Goal: Task Accomplishment & Management: Use online tool/utility

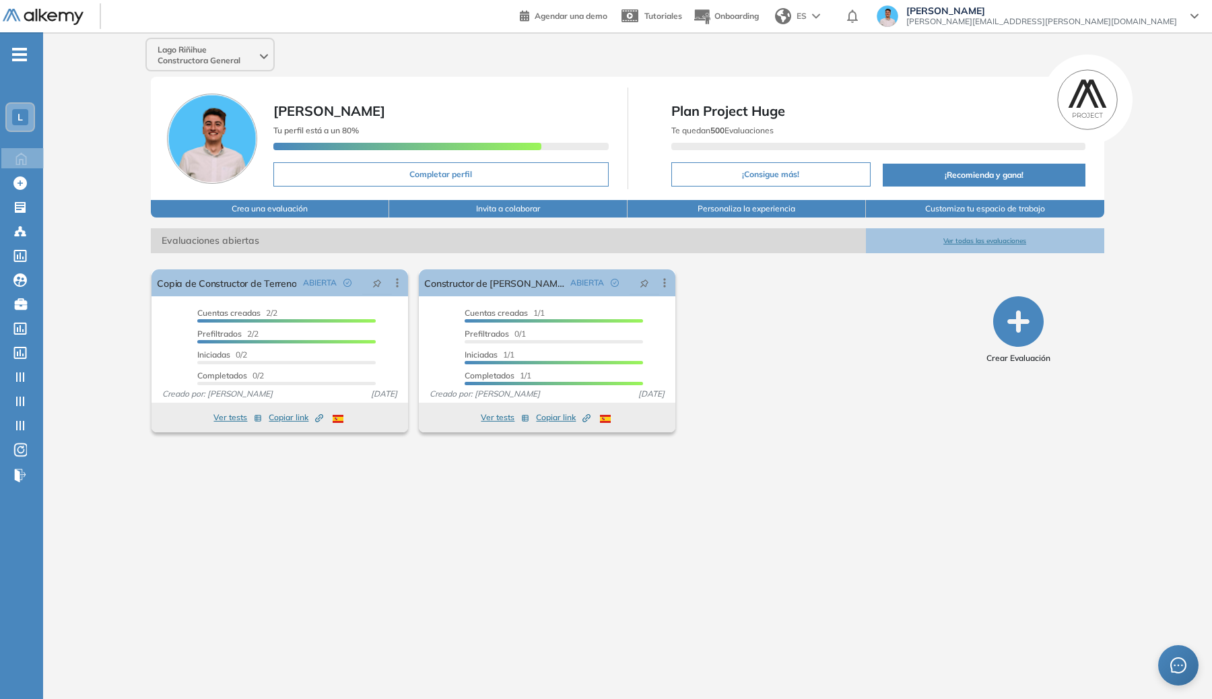
click at [820, 340] on div "El proctoring será activado ¡Importante!: Los usuarios que ya realizaron la eva…" at bounding box center [547, 351] width 802 height 174
click at [24, 116] on div "L" at bounding box center [20, 117] width 16 height 16
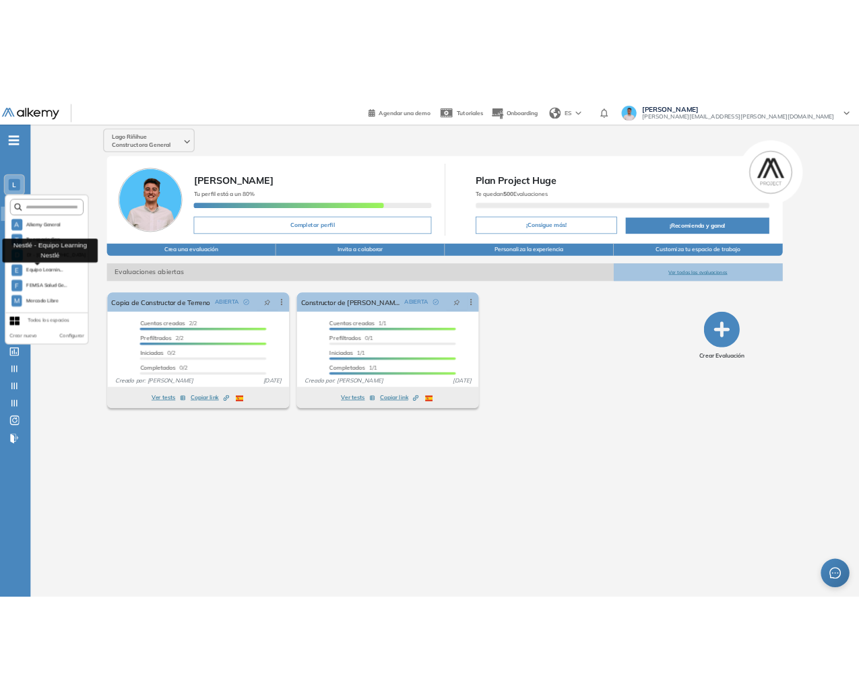
scroll to position [366, 0]
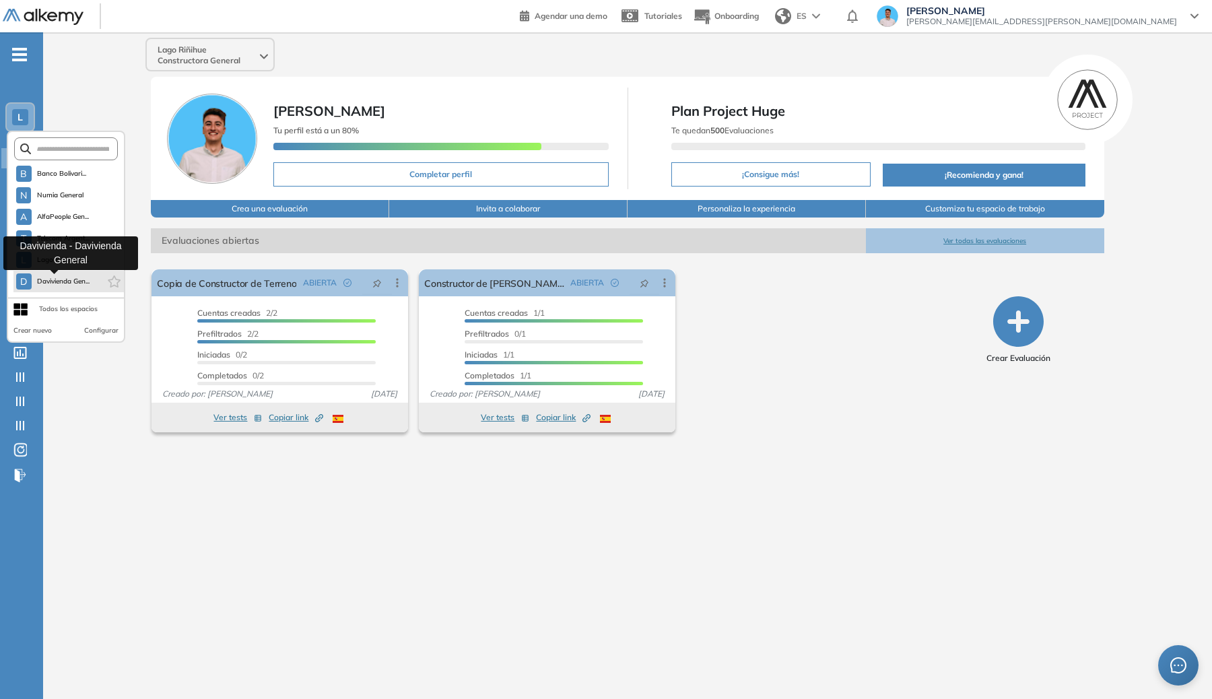
click at [60, 281] on span "Davivienda Gen..." at bounding box center [63, 281] width 53 height 11
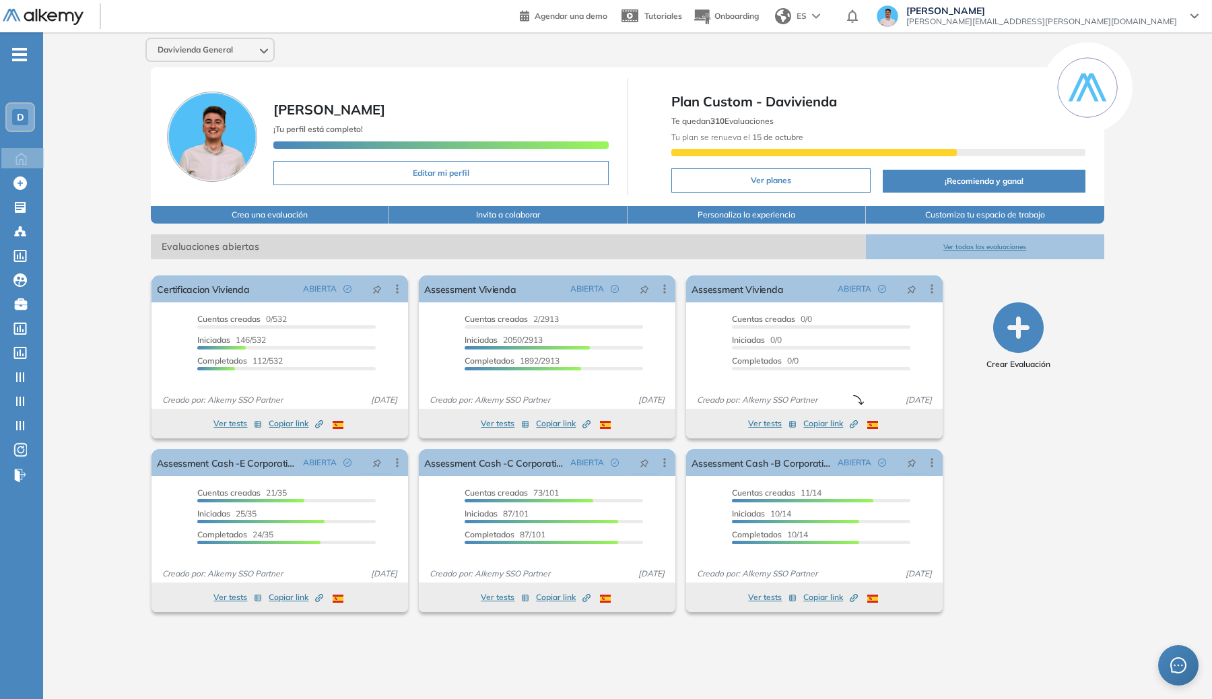
drag, startPoint x: 1129, startPoint y: 166, endPoint x: 1136, endPoint y: 168, distance: 7.7
click at [1133, 168] on div "Davivienda General Genaro Lambertucci ¡Tu perfil está completo! Editar mi perfi…" at bounding box center [627, 354] width 1169 height 645
click at [482, 292] on link "Assessment Vivienda" at bounding box center [470, 288] width 92 height 27
click at [30, 49] on div "- D Home Home Crear Evaluación Crear Evaluación Evaluaciones Evaluaciones Candi…" at bounding box center [21, 381] width 43 height 699
click at [26, 52] on span "-" at bounding box center [19, 53] width 15 height 11
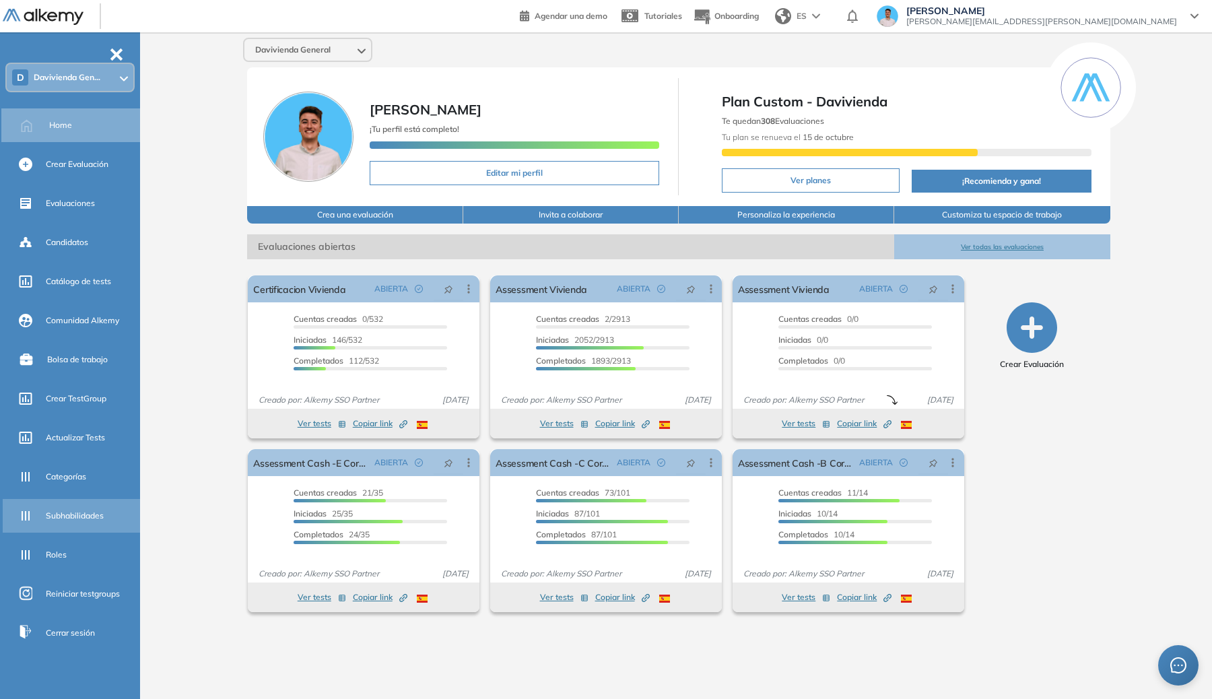
scroll to position [48, 0]
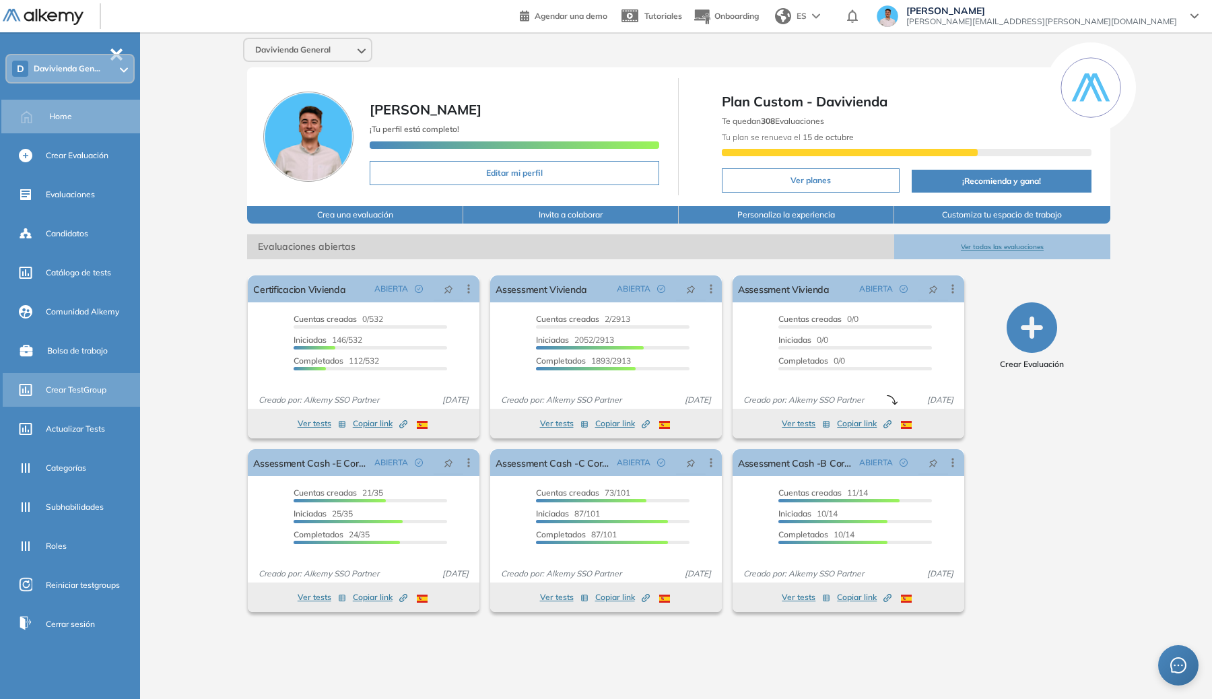
click at [63, 389] on span "Crear TestGroup" at bounding box center [76, 390] width 61 height 12
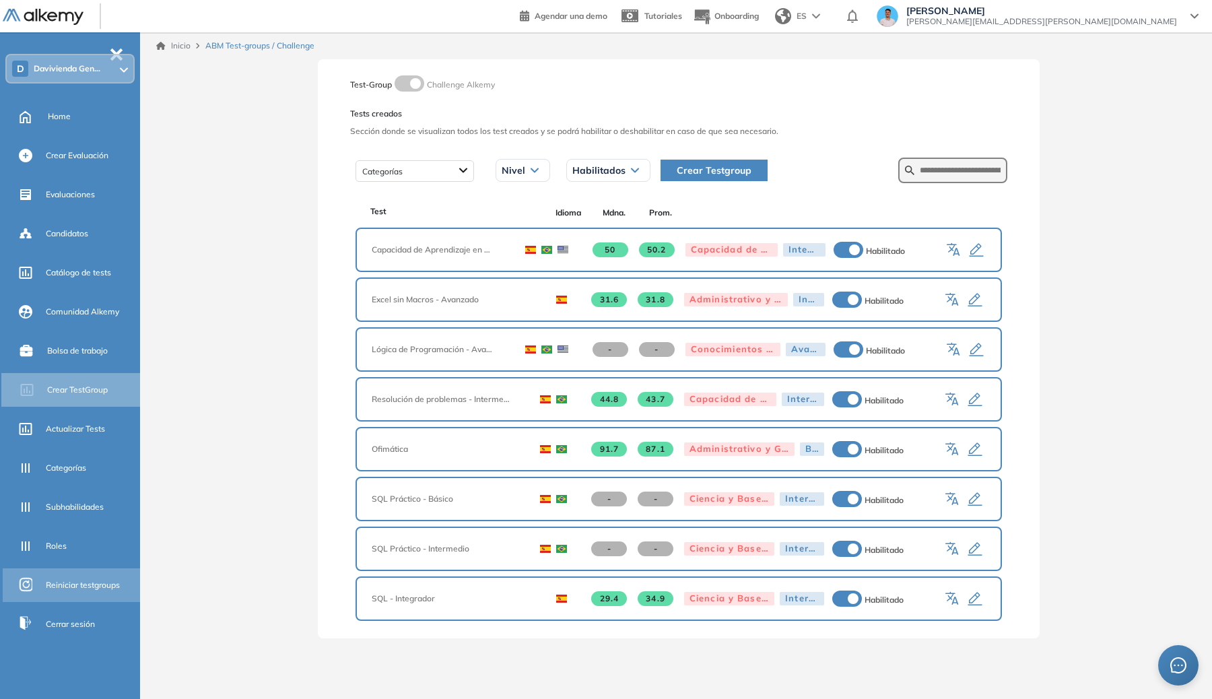
click at [28, 574] on div "Reiniciar testgroups" at bounding box center [73, 585] width 140 height 34
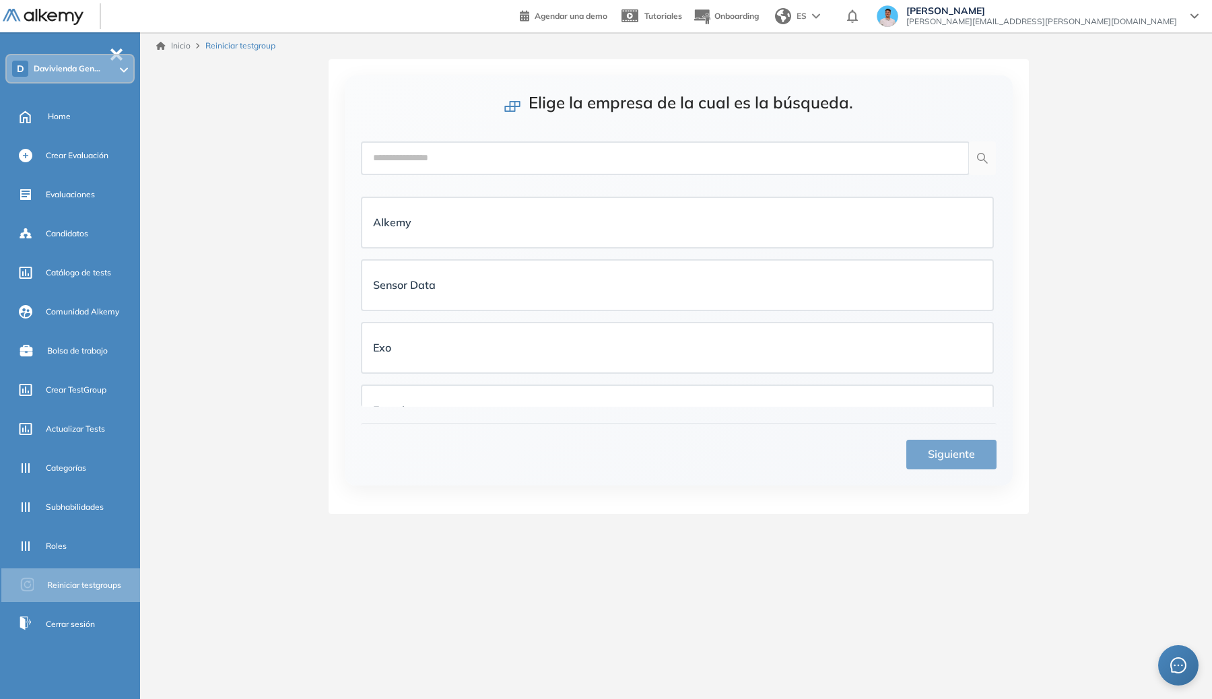
click at [42, 70] on span "Davivienda Gen..." at bounding box center [67, 68] width 67 height 11
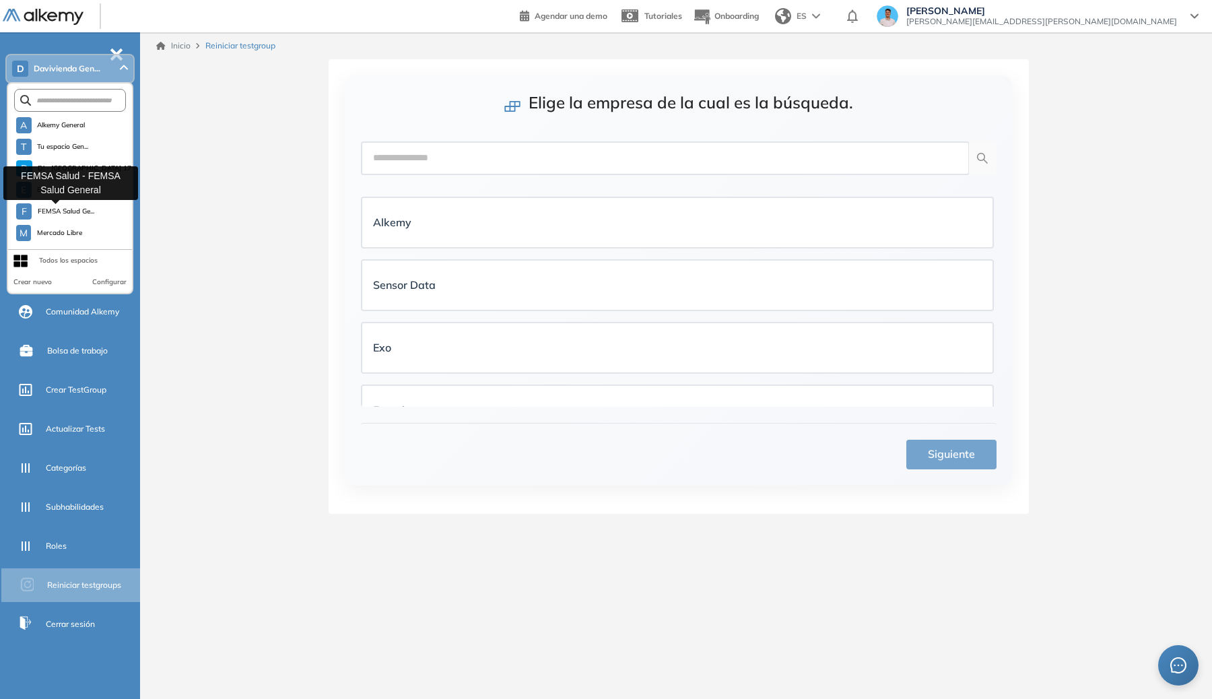
scroll to position [366, 0]
click at [67, 208] on span "Lago Riñihue C..." at bounding box center [63, 211] width 53 height 11
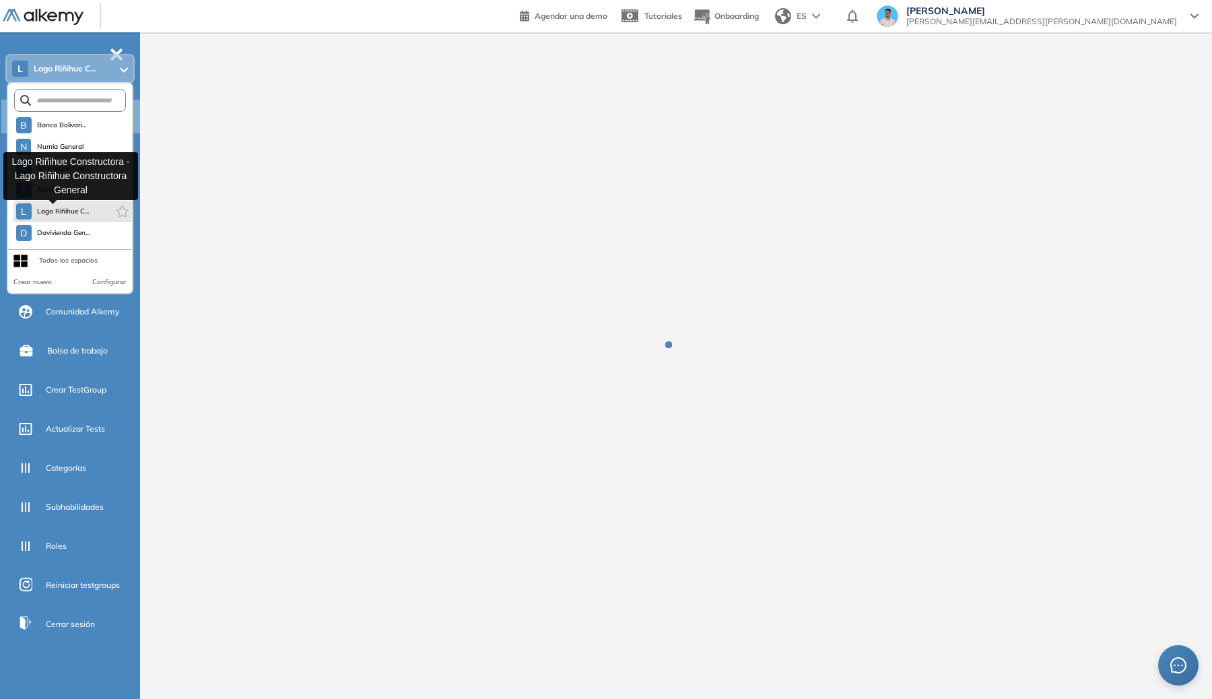
click at [67, 208] on span "Lago Riñihue C..." at bounding box center [63, 211] width 53 height 11
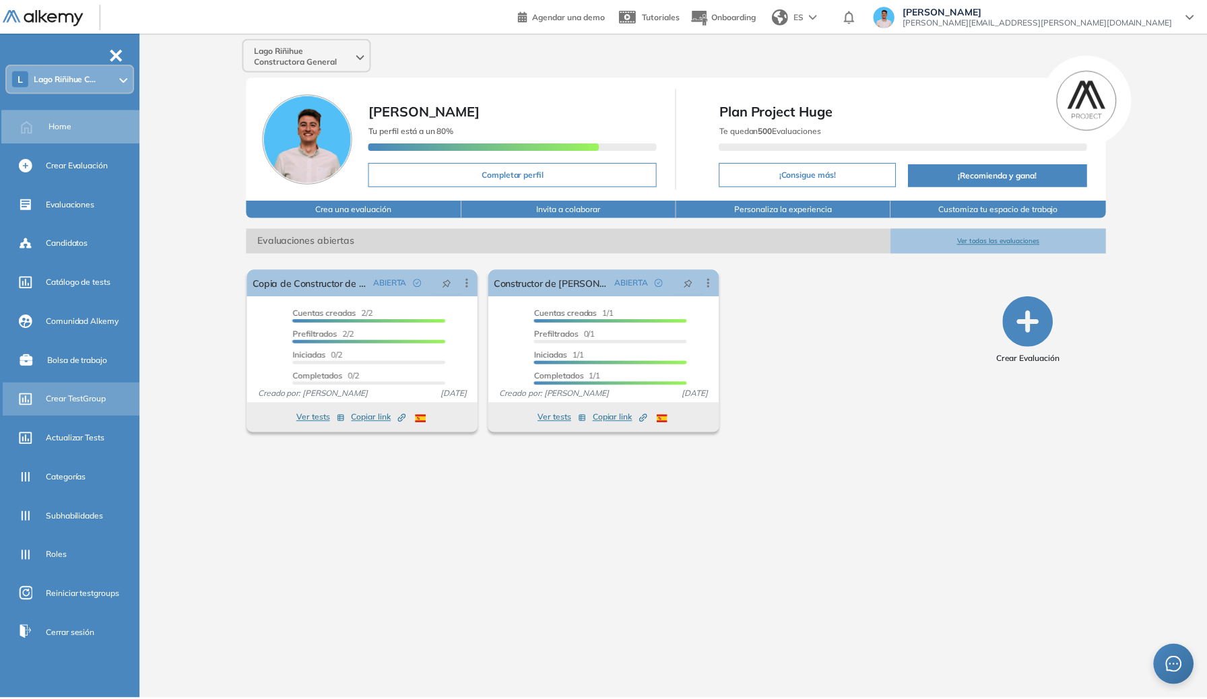
scroll to position [48, 0]
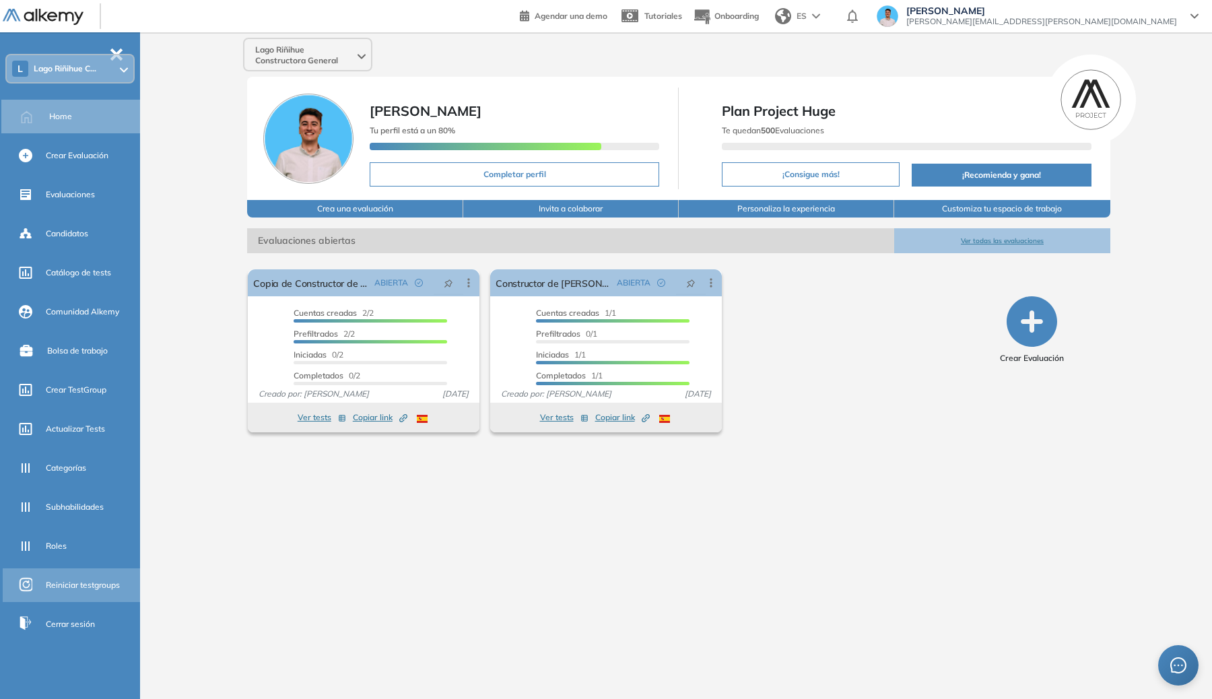
click at [55, 585] on span "Reiniciar testgroups" at bounding box center [83, 585] width 74 height 12
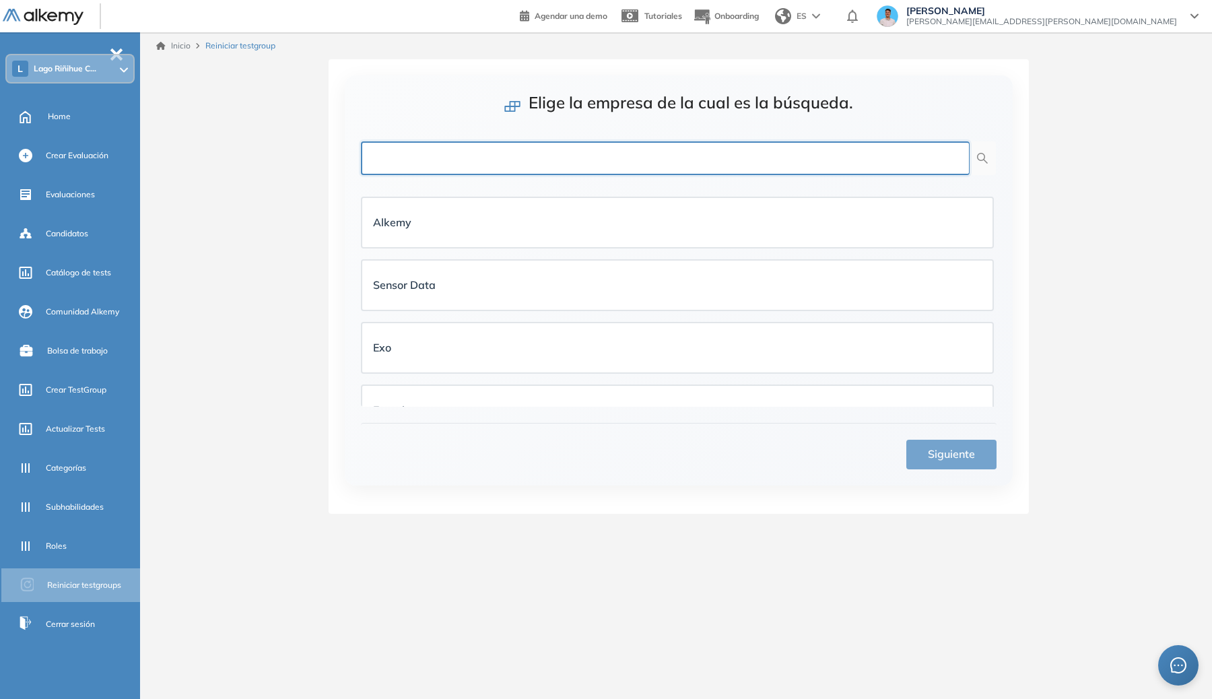
click at [472, 166] on input "text" at bounding box center [665, 158] width 609 height 34
type input "****"
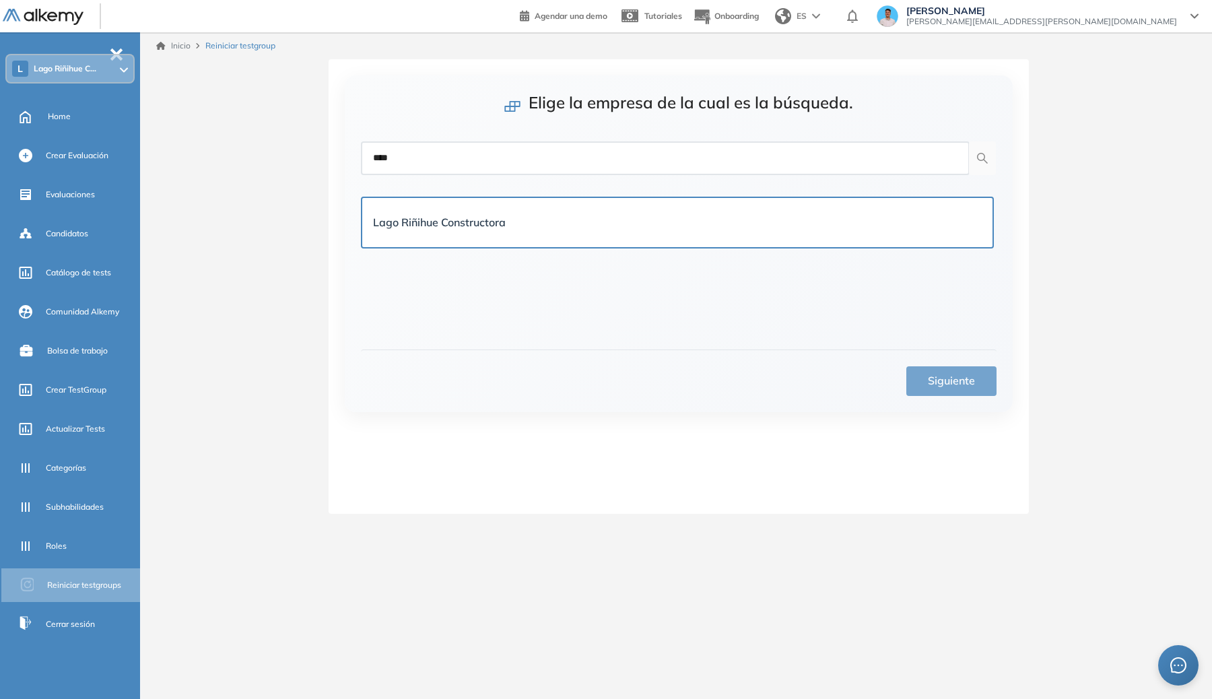
click at [436, 215] on div "Lago Riñihue Constructora" at bounding box center [439, 222] width 133 height 17
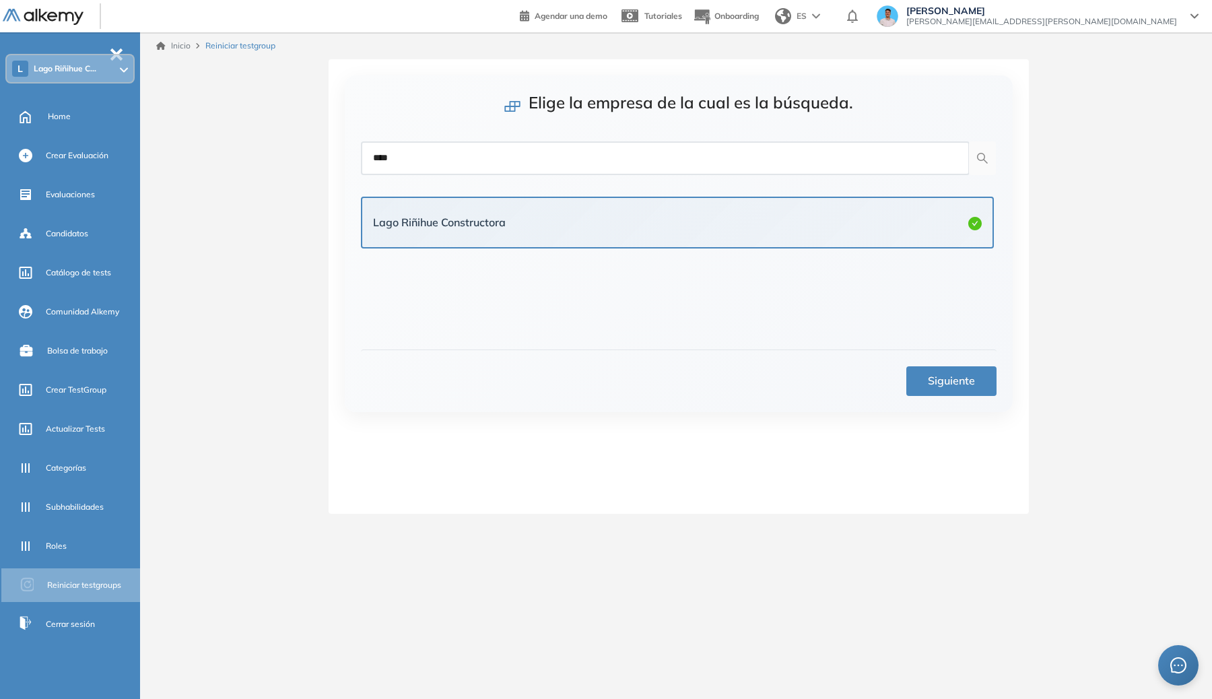
click at [972, 390] on button "Siguiente" at bounding box center [951, 381] width 90 height 30
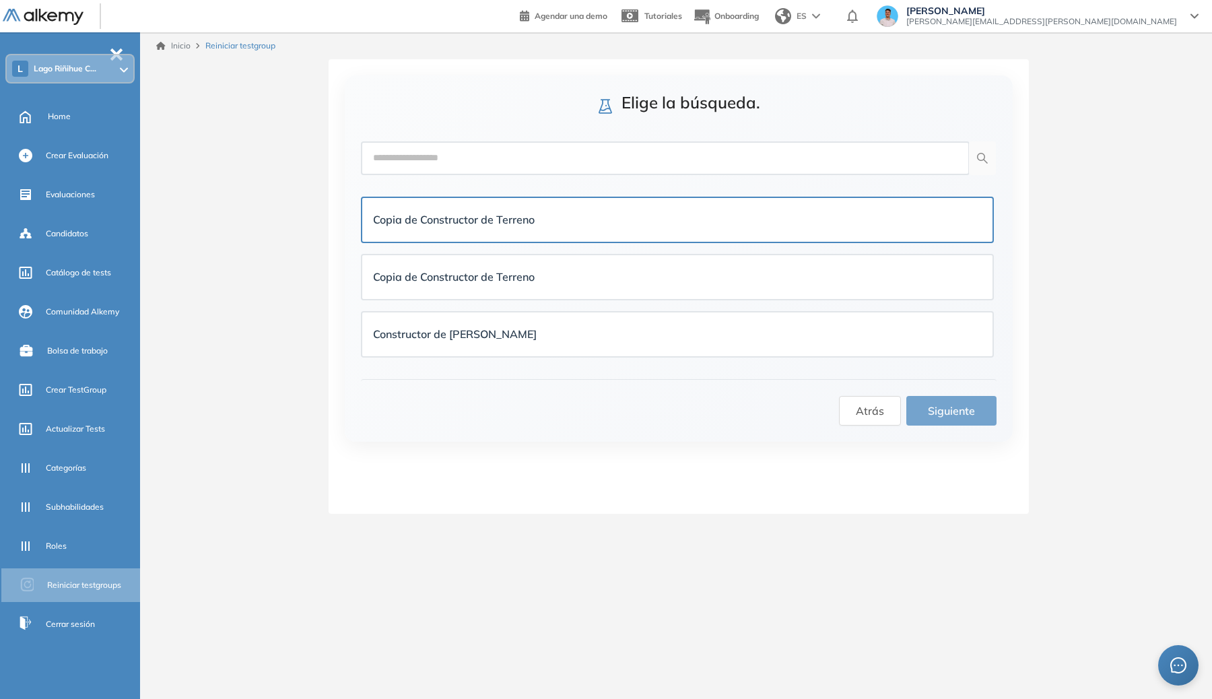
click at [580, 236] on div "Copia de Constructor de Terreno" at bounding box center [677, 220] width 630 height 44
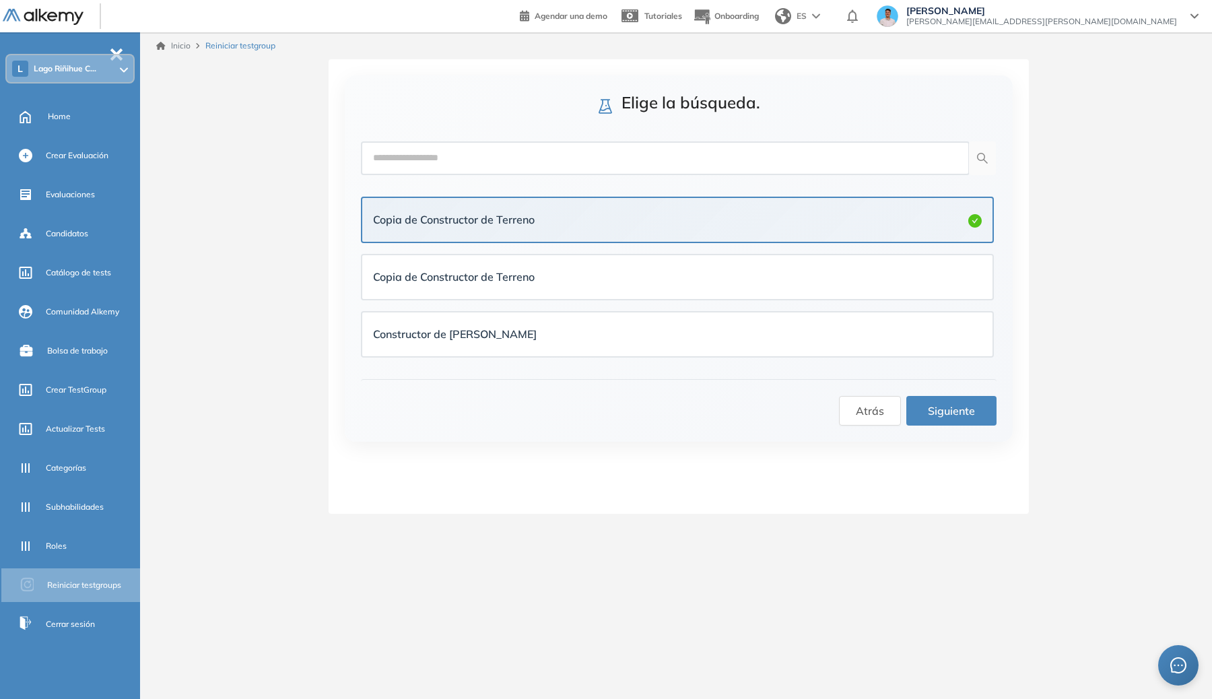
click at [947, 409] on span "Siguiente" at bounding box center [951, 411] width 47 height 17
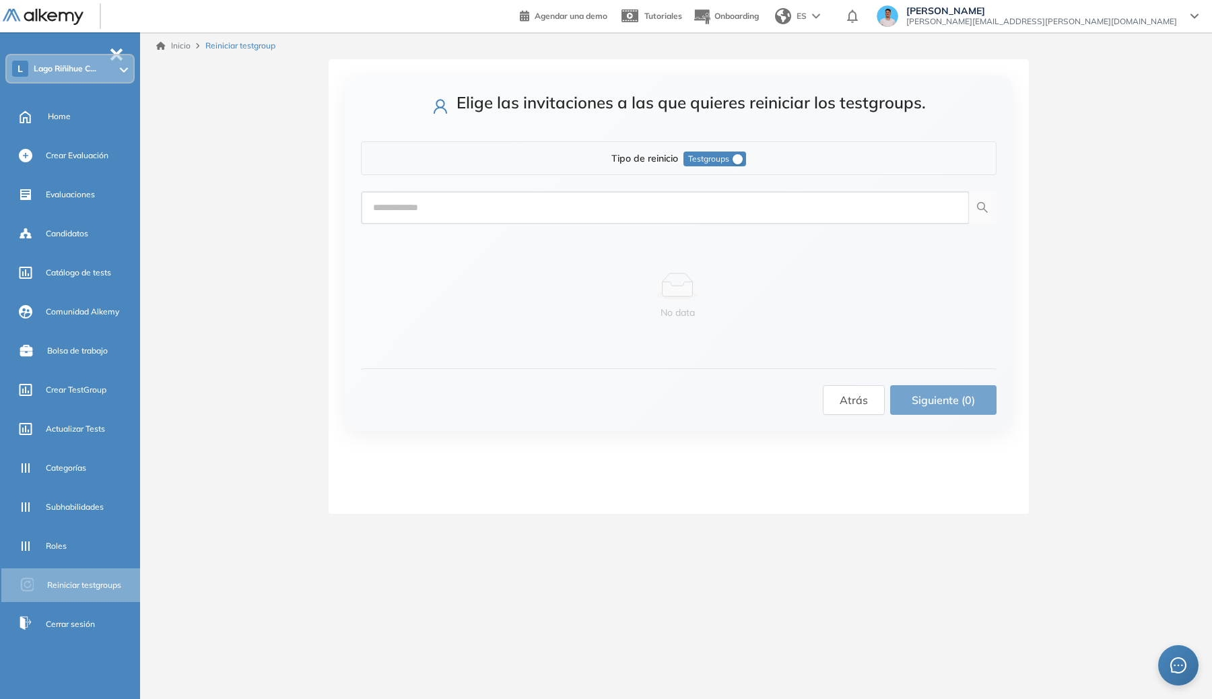
click at [726, 158] on span "Testgroups" at bounding box center [708, 159] width 41 height 15
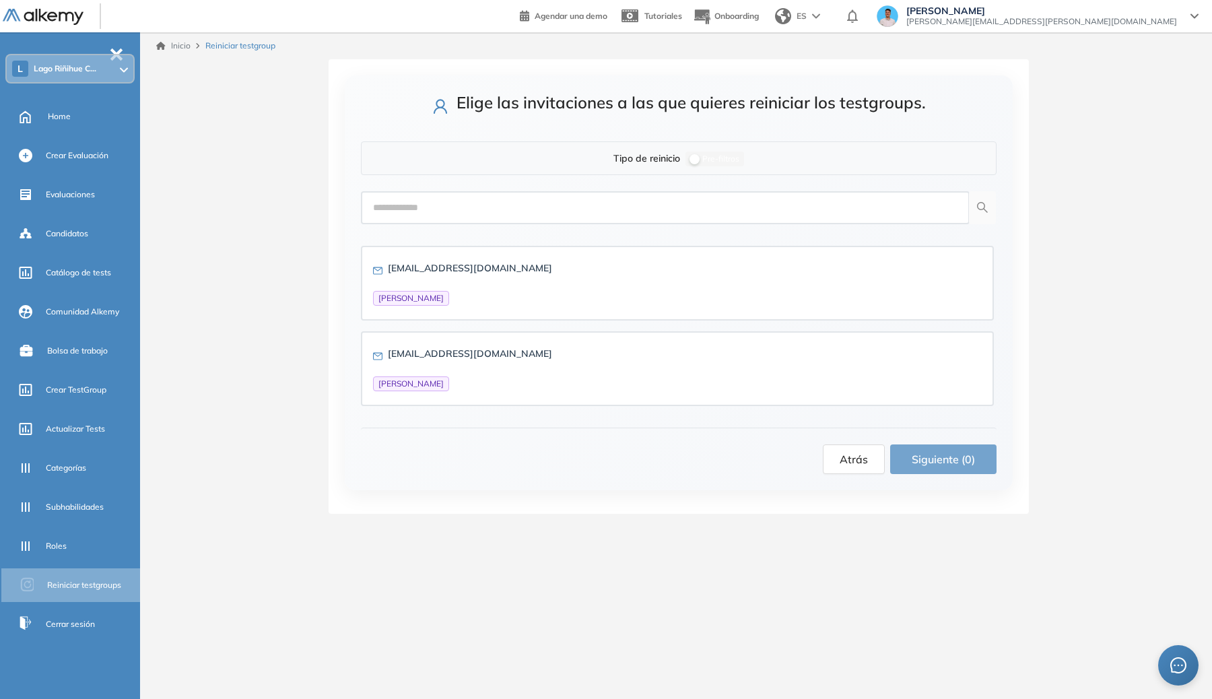
click at [844, 449] on button "Atrás" at bounding box center [854, 459] width 62 height 30
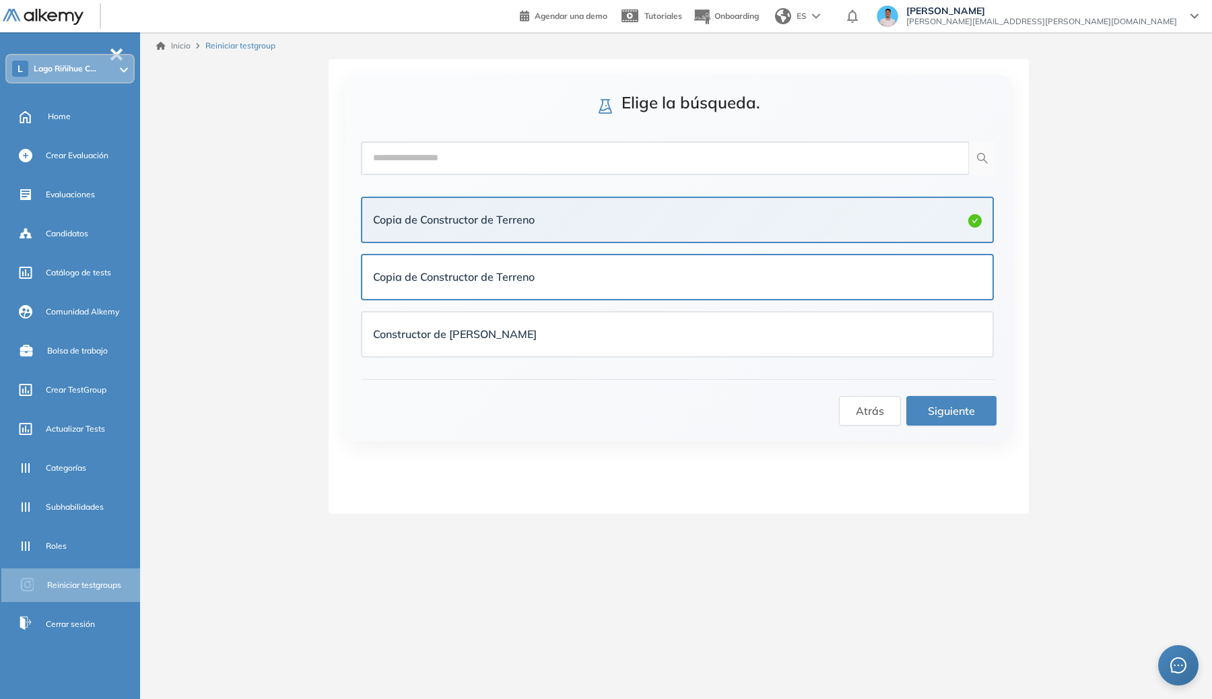
click at [471, 285] on div "Copia de Constructor de Terreno" at bounding box center [454, 277] width 162 height 17
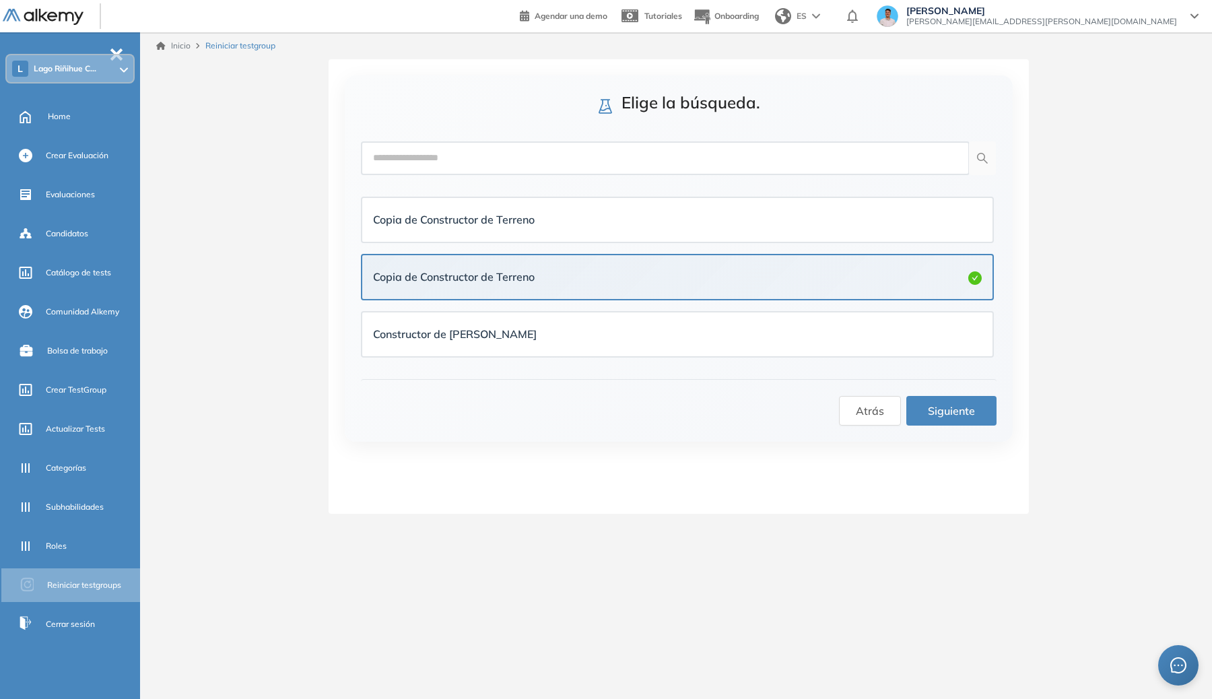
click at [944, 408] on span "Siguiente" at bounding box center [951, 411] width 47 height 17
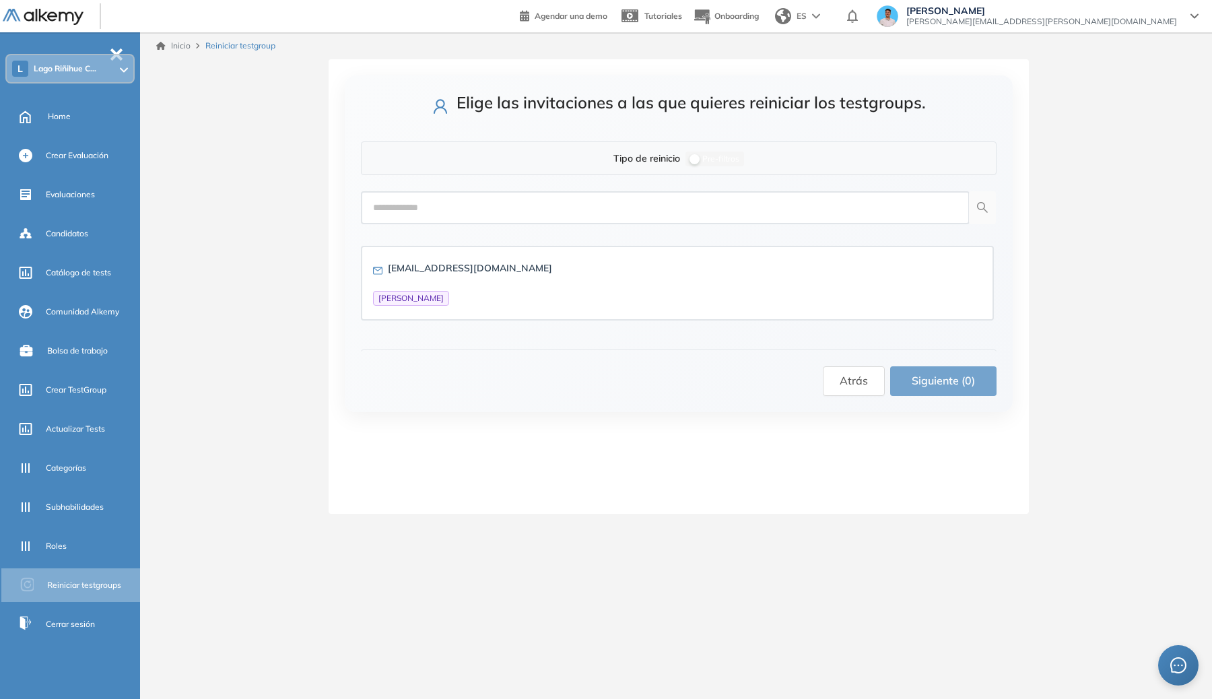
click at [704, 157] on span "Pre-filtros" at bounding box center [720, 159] width 37 height 15
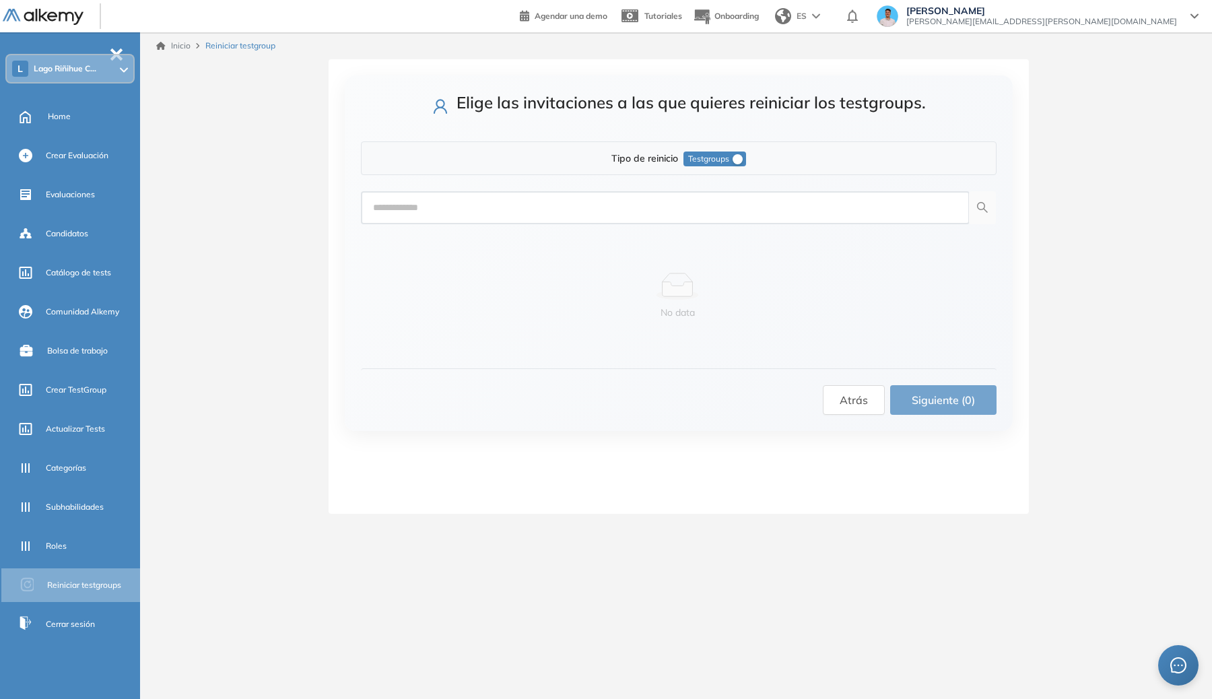
click at [704, 157] on span "Testgroups" at bounding box center [708, 159] width 41 height 15
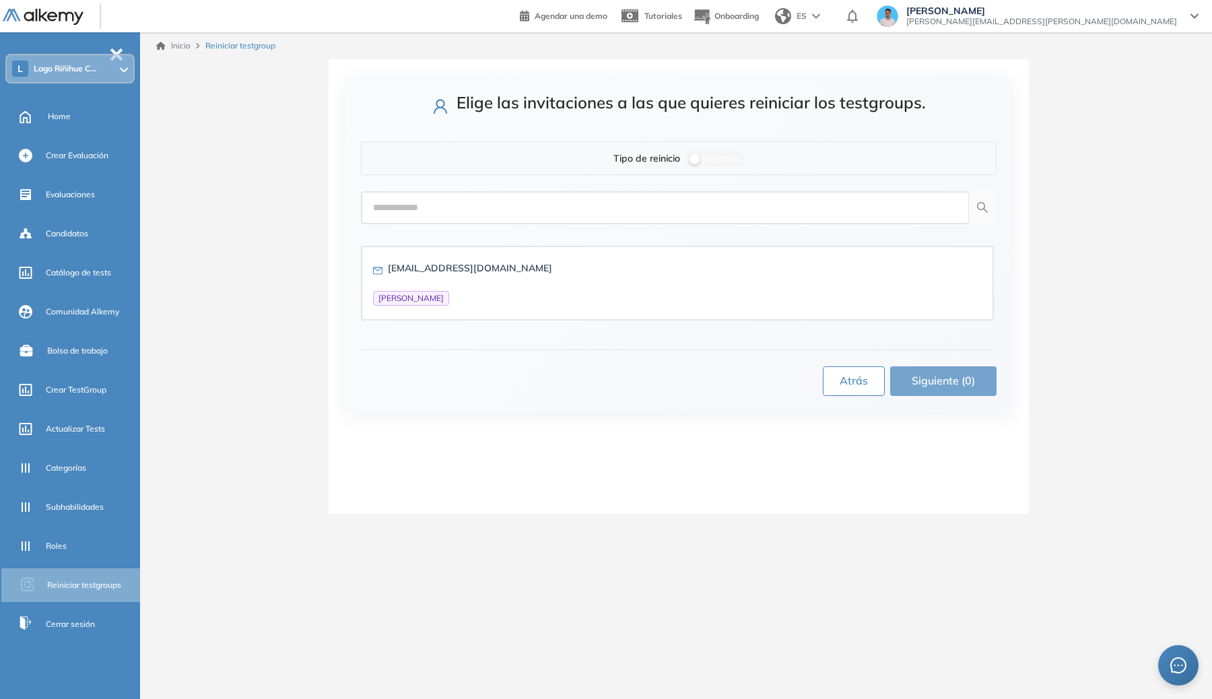
click at [850, 385] on span "Atrás" at bounding box center [854, 380] width 28 height 17
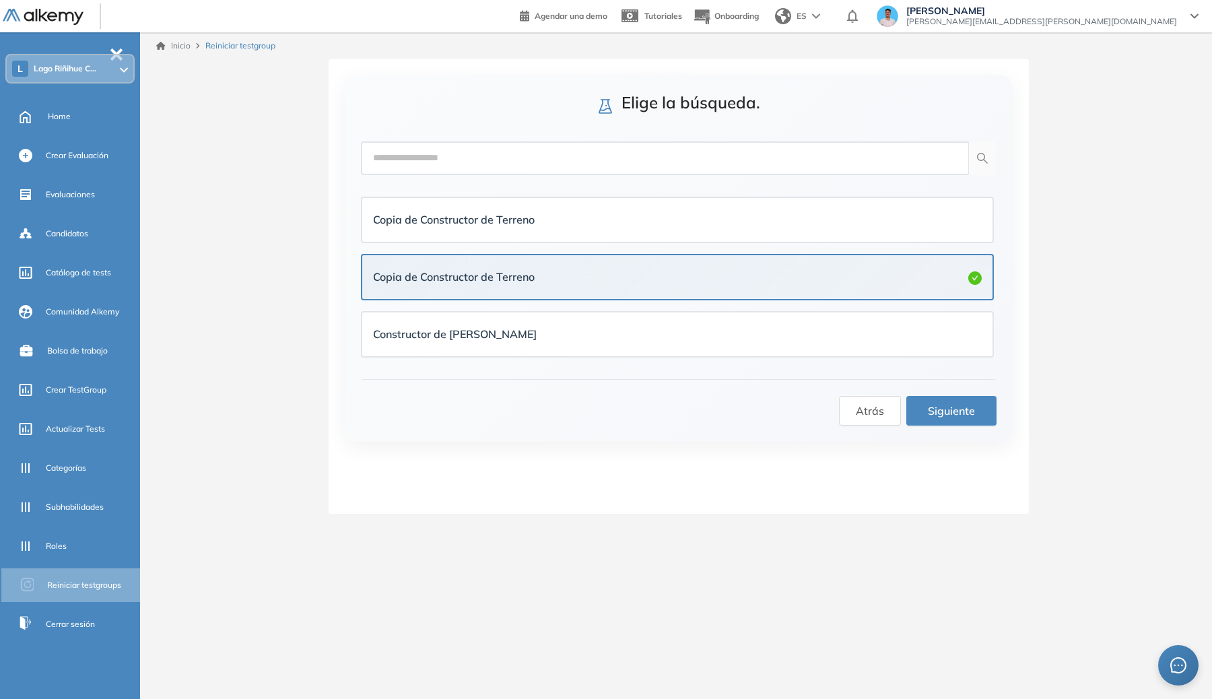
click at [529, 72] on div "Elige la búsqueda. Copia de Constructor de Terreno Copia de Constructor de Terr…" at bounding box center [679, 286] width 700 height 455
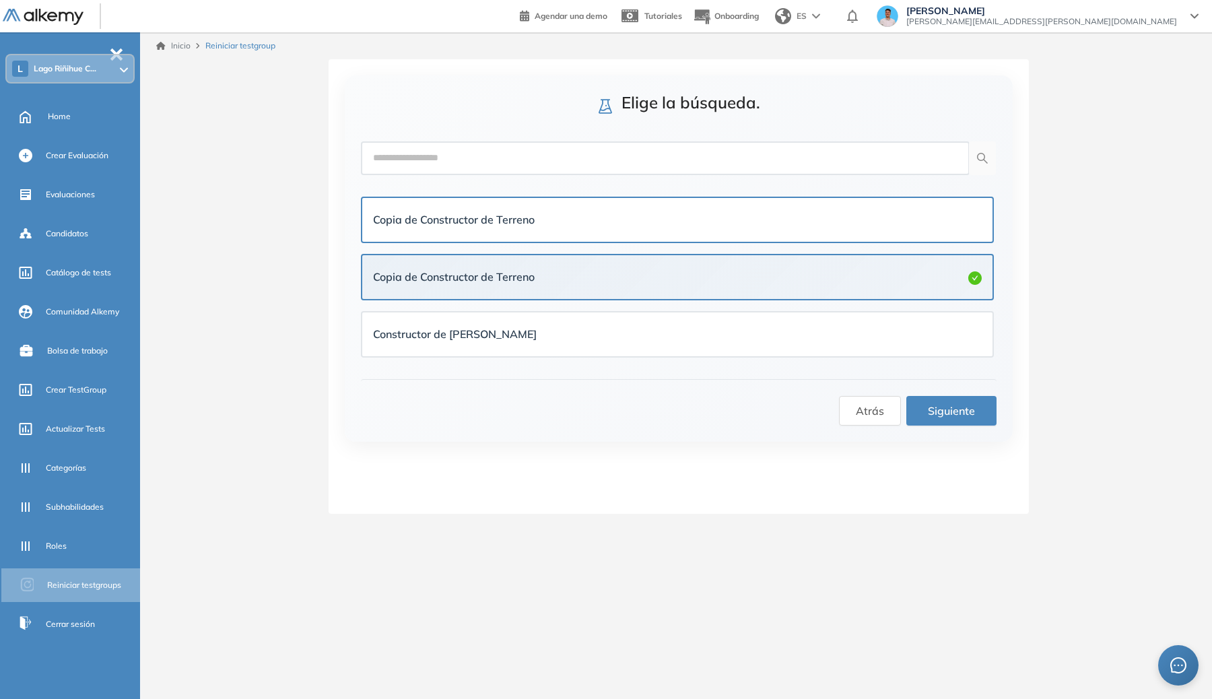
click at [577, 215] on div "Copia de Constructor de Terreno" at bounding box center [677, 219] width 609 height 17
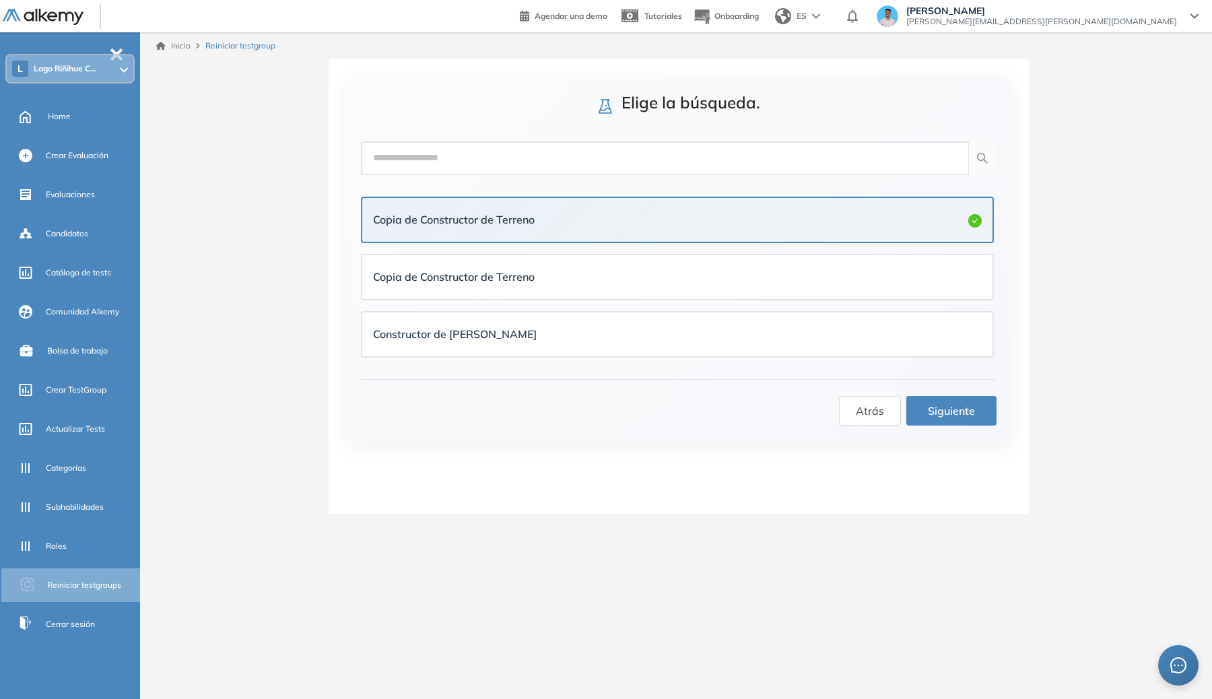
click at [983, 409] on button "Siguiente" at bounding box center [951, 411] width 90 height 30
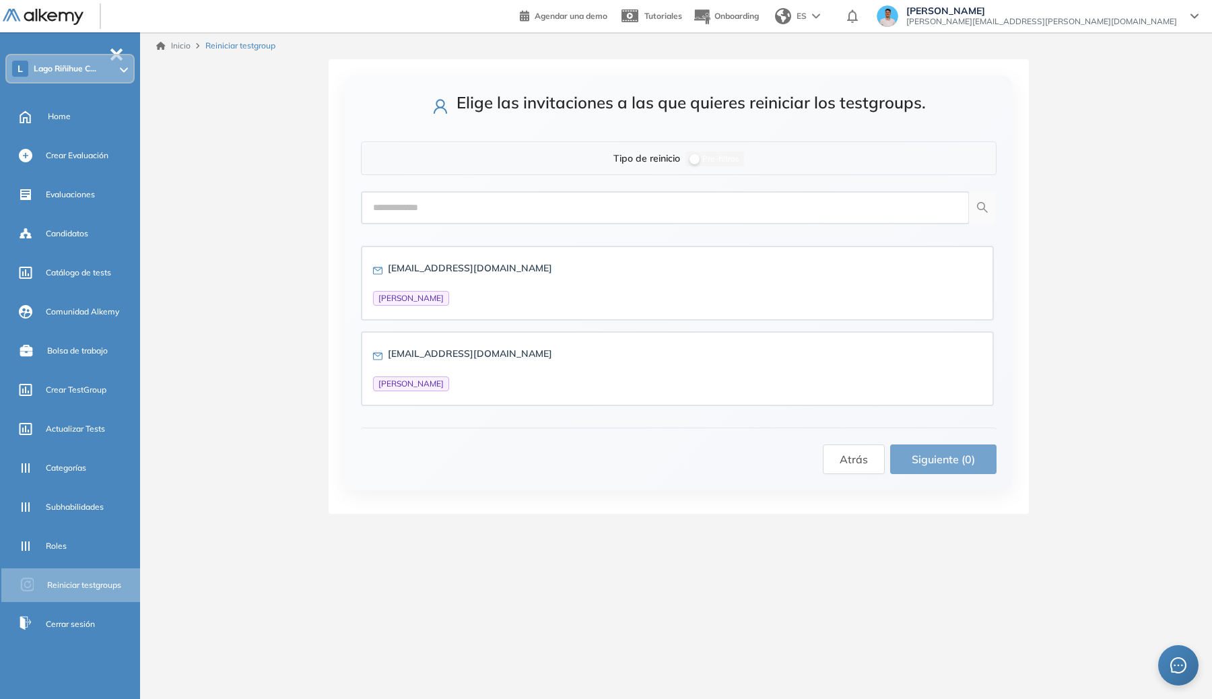
click at [684, 160] on div "Tipo de reinicio Pre-filtros" at bounding box center [678, 158] width 131 height 16
click at [691, 158] on div "button" at bounding box center [695, 159] width 10 height 10
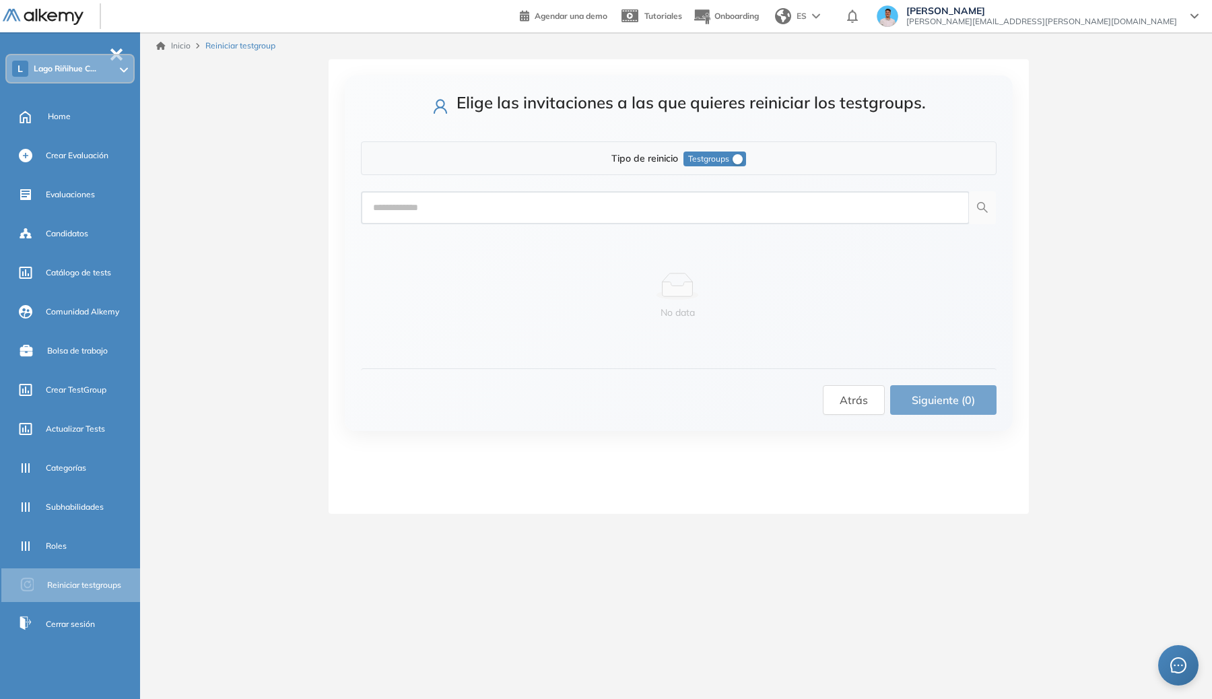
click at [700, 158] on span "Testgroups" at bounding box center [708, 159] width 41 height 15
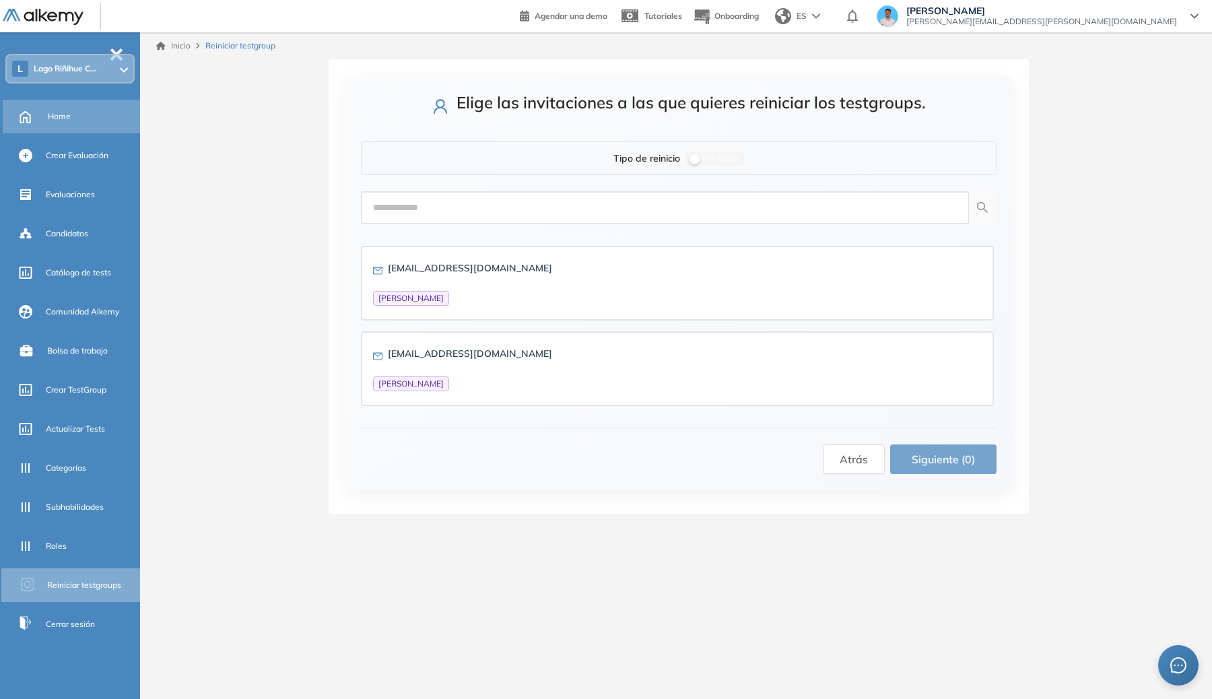
click at [65, 114] on span "Home" at bounding box center [59, 116] width 23 height 12
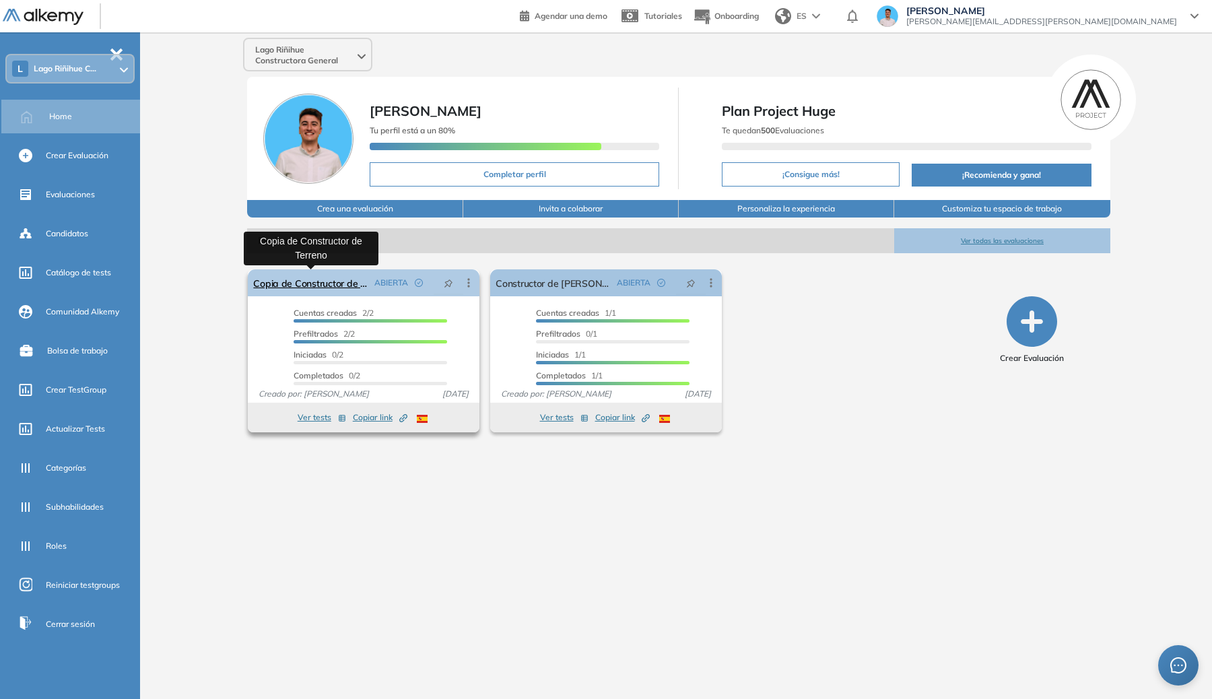
click at [361, 282] on link "Copia de Constructor de Terreno" at bounding box center [311, 282] width 116 height 27
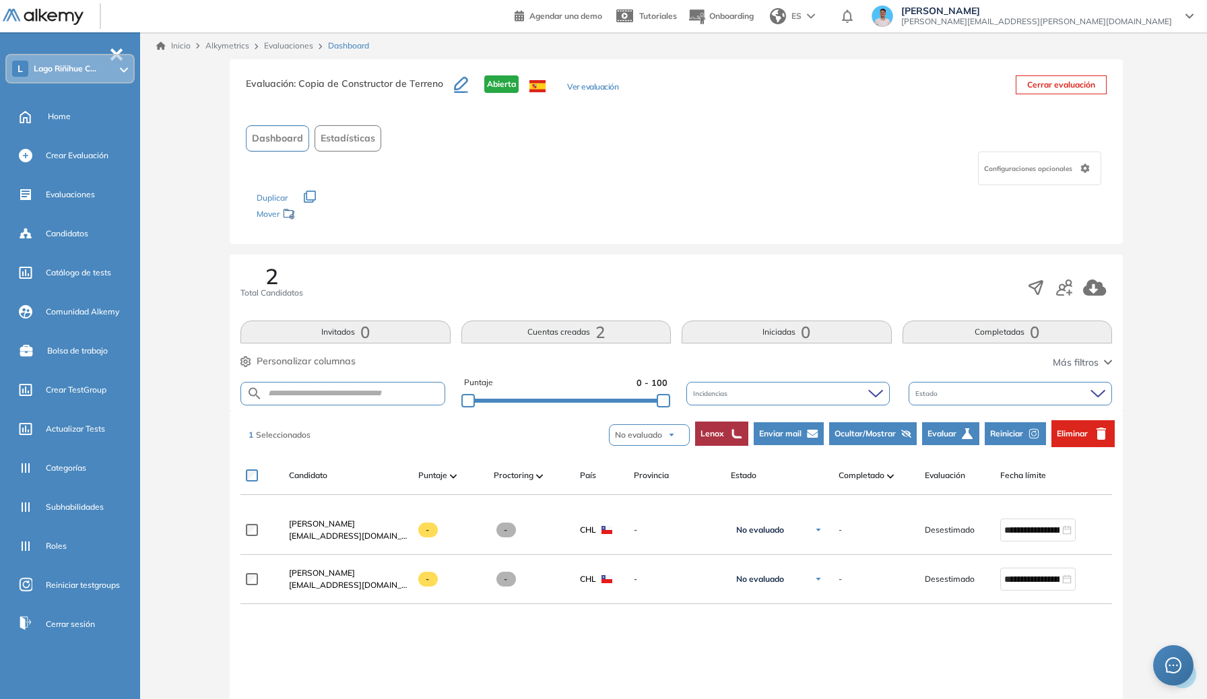
click at [1031, 430] on icon "button" at bounding box center [1034, 434] width 12 height 12
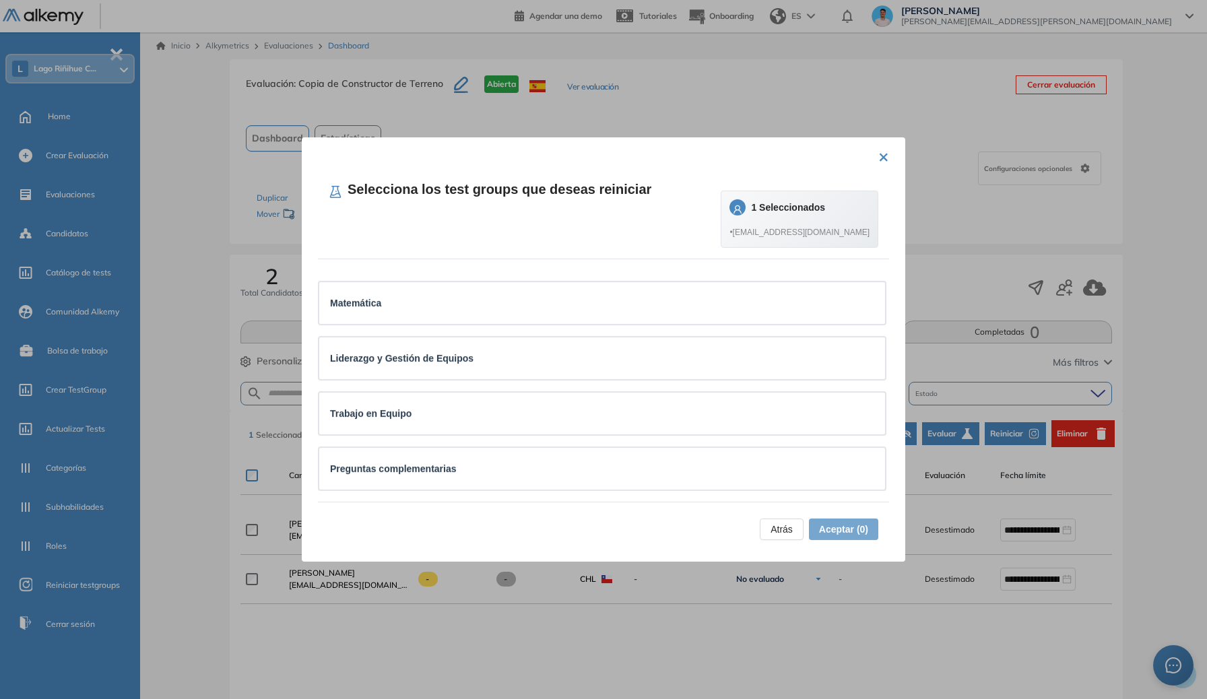
click at [804, 210] on strong "1 Seleccionados" at bounding box center [788, 207] width 74 height 11
drag, startPoint x: 782, startPoint y: 227, endPoint x: 694, endPoint y: 222, distance: 89.0
click at [764, 228] on span "• [EMAIL_ADDRESS][DOMAIN_NAME]" at bounding box center [799, 232] width 140 height 13
drag, startPoint x: 653, startPoint y: 224, endPoint x: 582, endPoint y: 197, distance: 75.4
click at [637, 220] on div "Selecciona los test groups que deseas reiniciar 1 Seleccionados • [EMAIL_ADDRES…" at bounding box center [603, 214] width 571 height 90
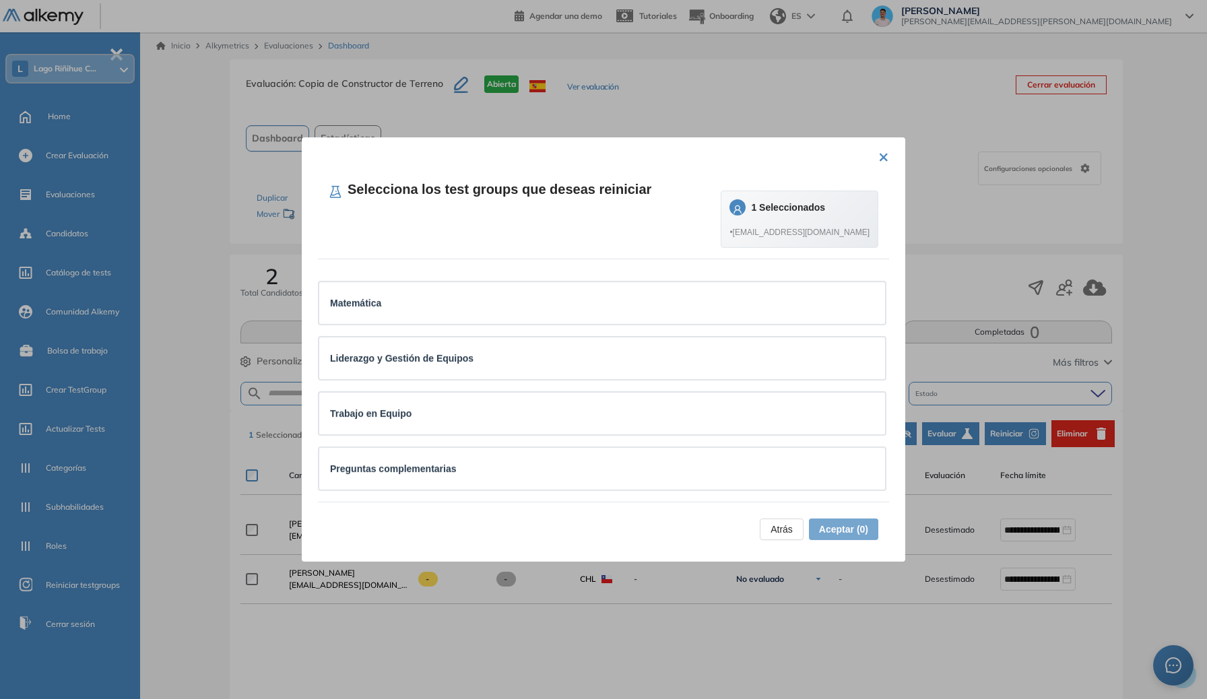
drag, startPoint x: 582, startPoint y: 197, endPoint x: 882, endPoint y: 185, distance: 300.6
click at [592, 193] on h4 "Selecciona los test groups que deseas reiniciar" at bounding box center [490, 189] width 323 height 19
click at [883, 160] on button "×" at bounding box center [883, 156] width 11 height 26
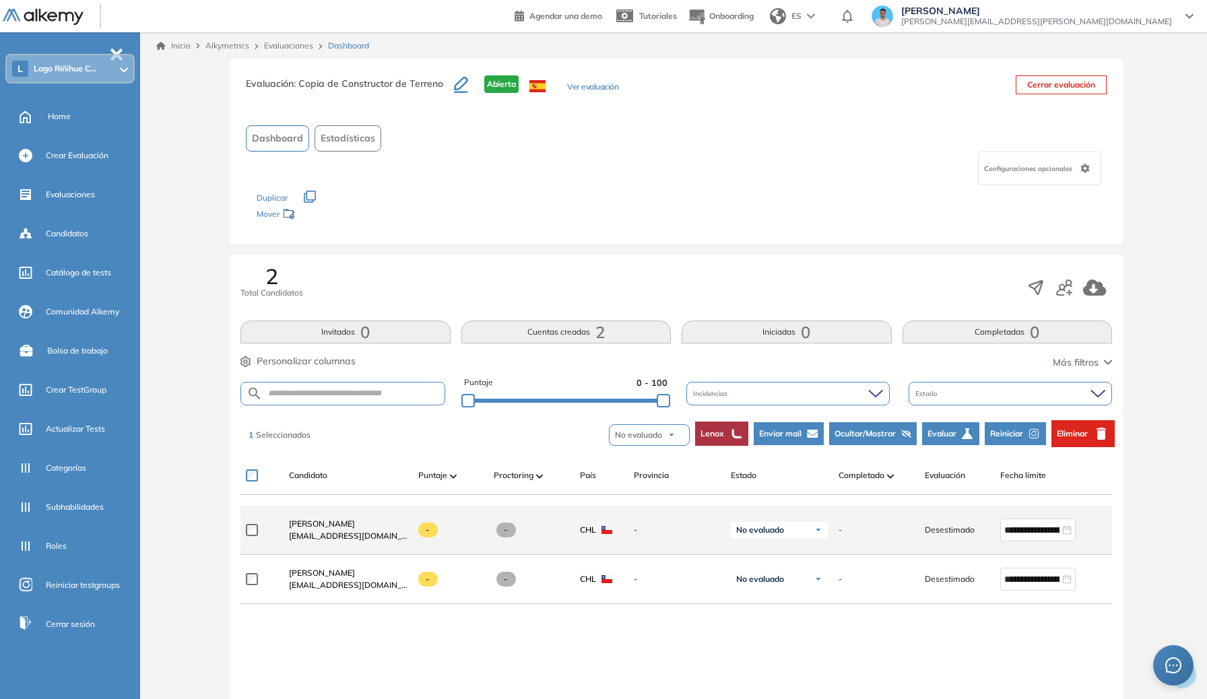
click at [259, 527] on div at bounding box center [262, 530] width 32 height 34
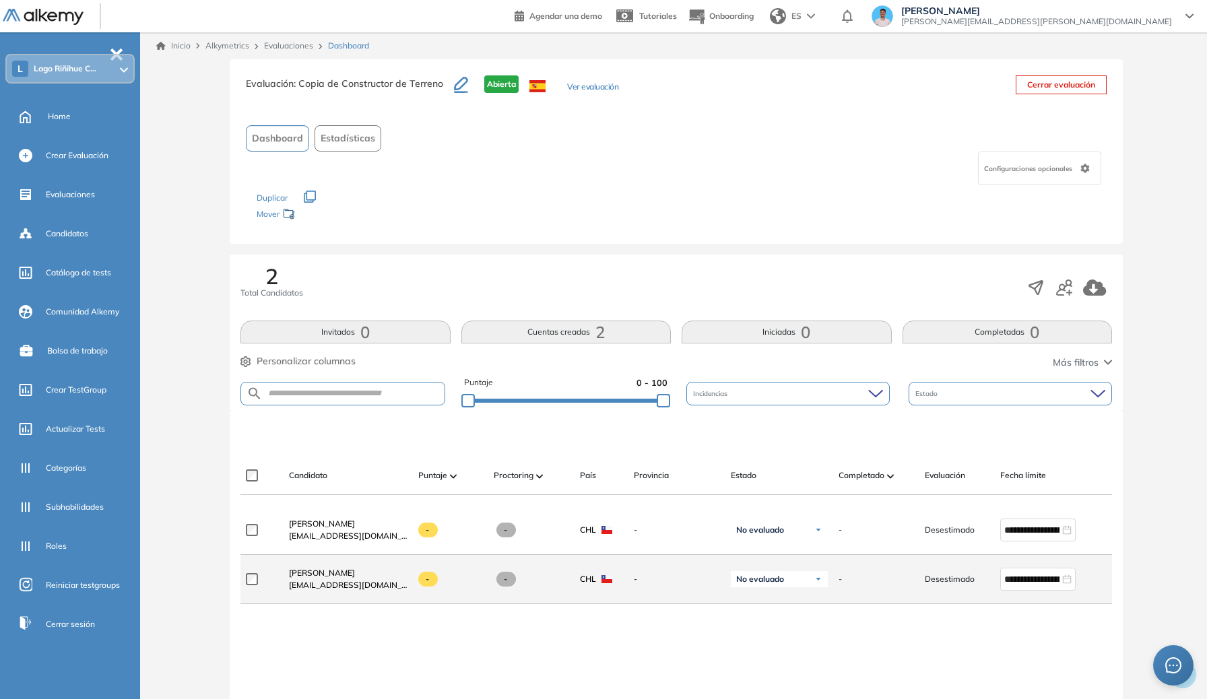
click at [244, 582] on div "**********" at bounding box center [692, 579] width 905 height 49
click at [240, 588] on div "**********" at bounding box center [676, 631] width 893 height 441
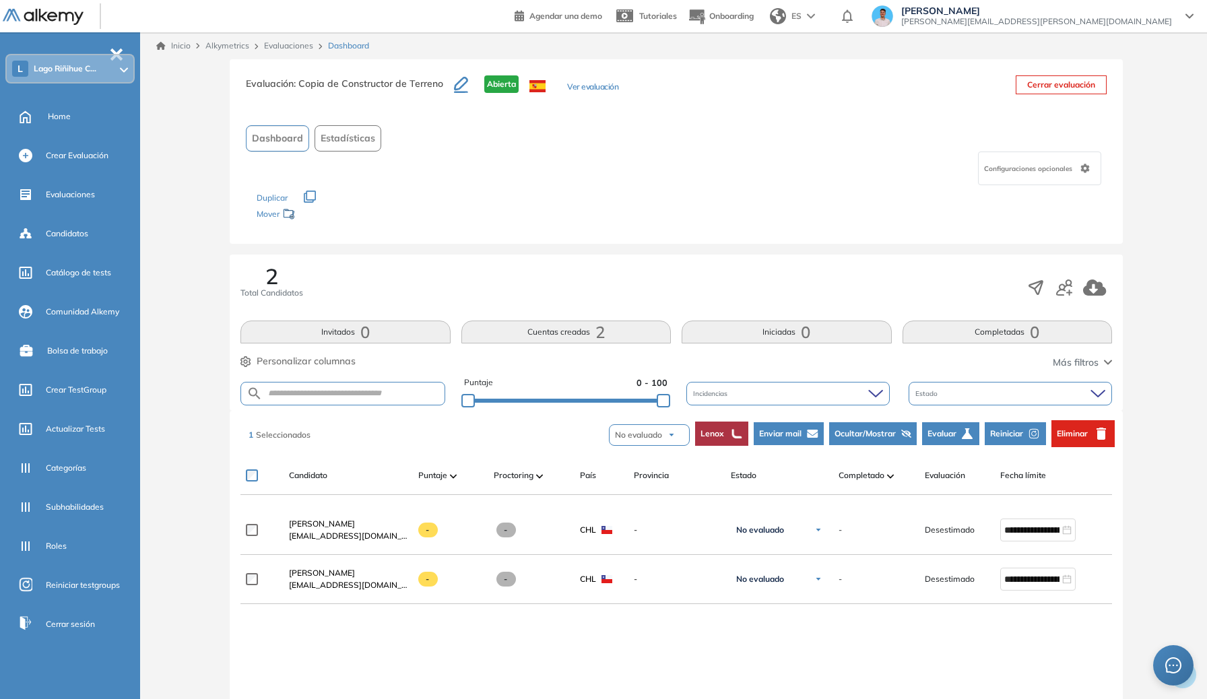
click at [1003, 432] on span "Reiniciar" at bounding box center [1006, 434] width 33 height 12
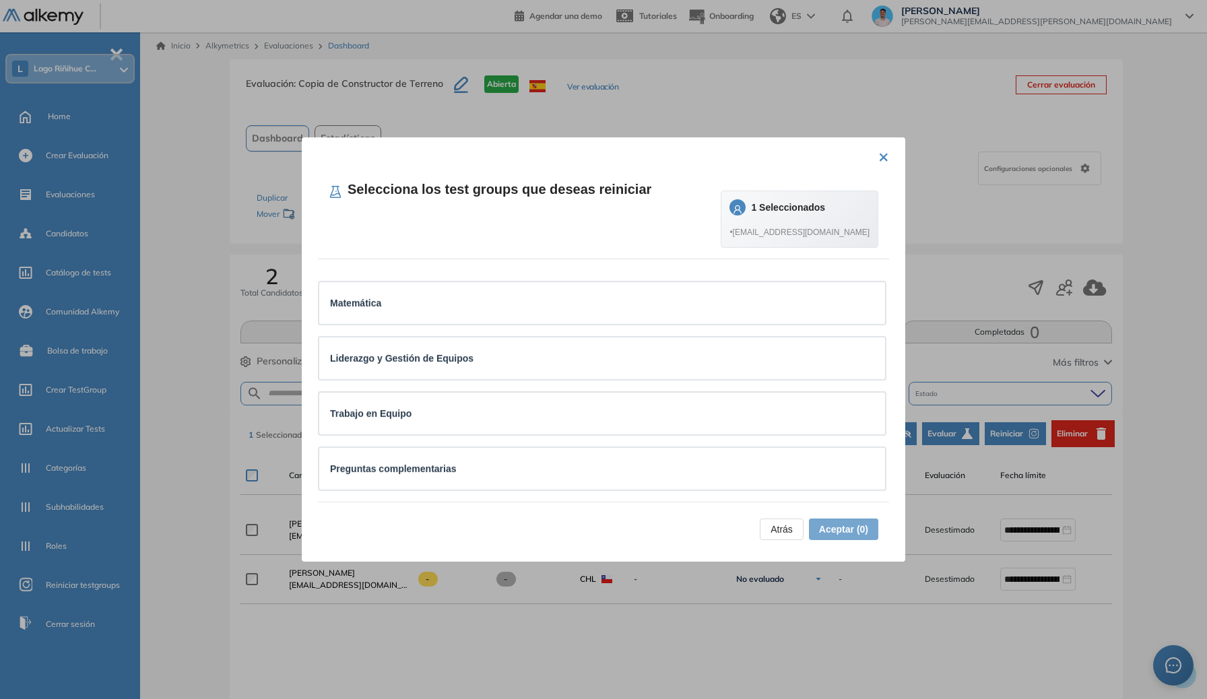
click at [770, 535] on span "Atrás" at bounding box center [781, 529] width 22 height 15
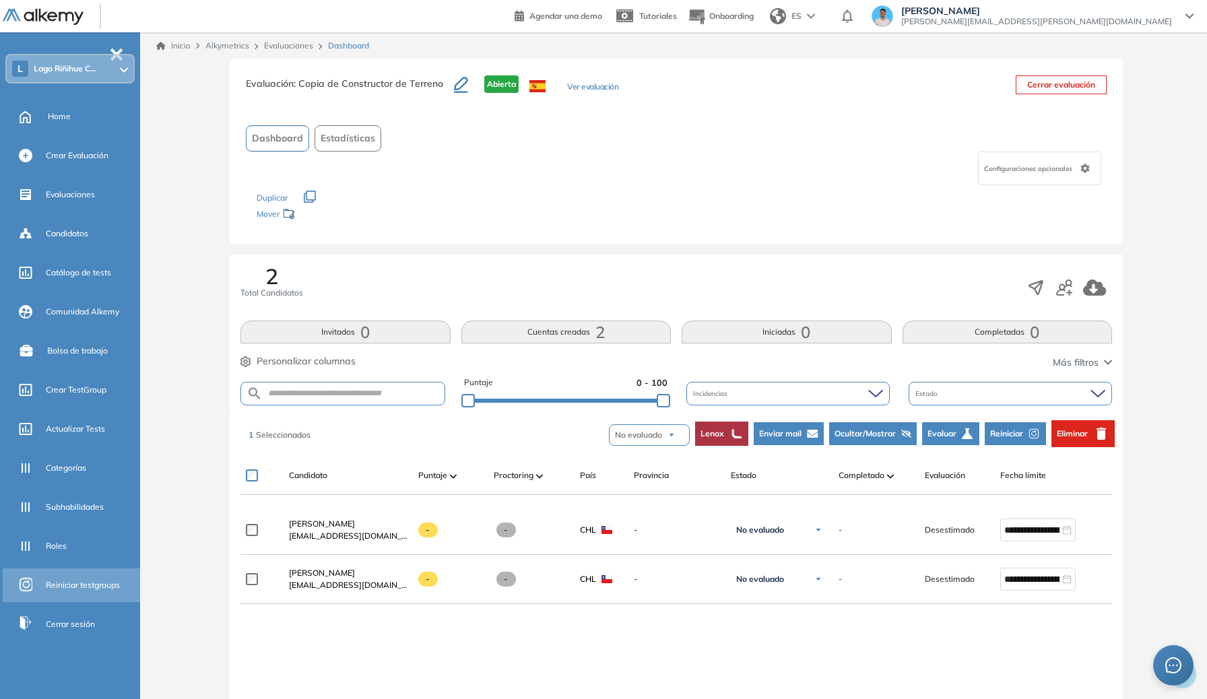
click at [50, 579] on span "Reiniciar testgroups" at bounding box center [83, 585] width 74 height 12
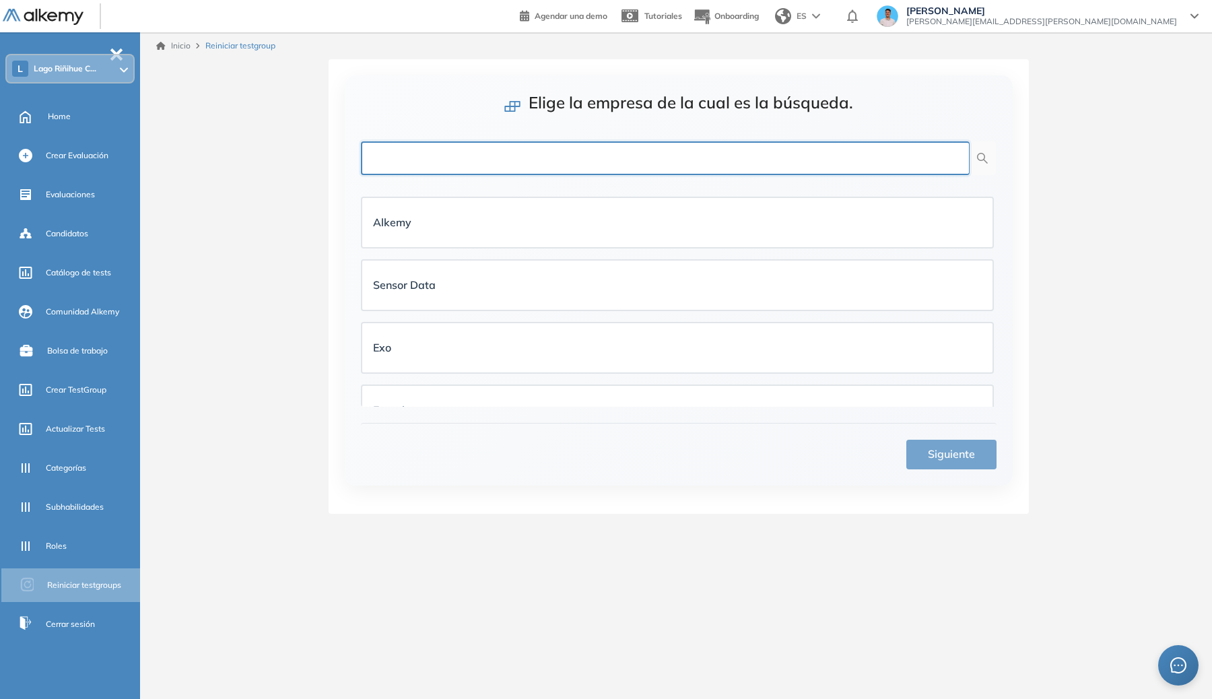
click at [618, 172] on input "text" at bounding box center [665, 158] width 609 height 34
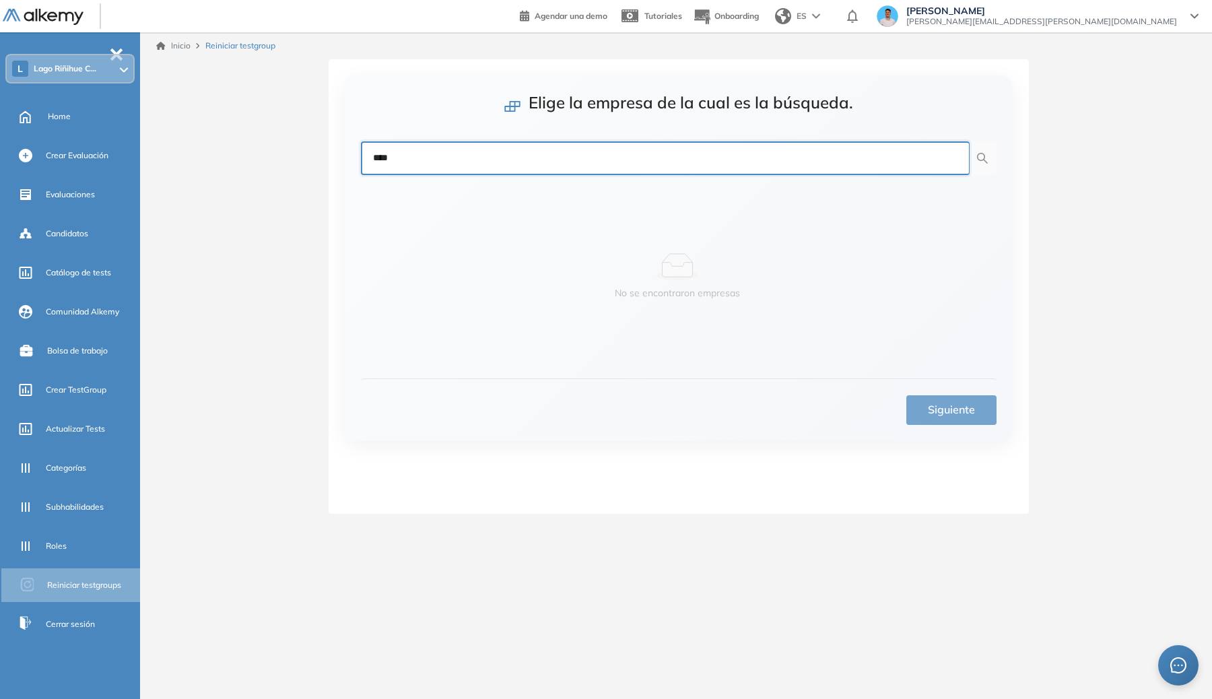
type input "****"
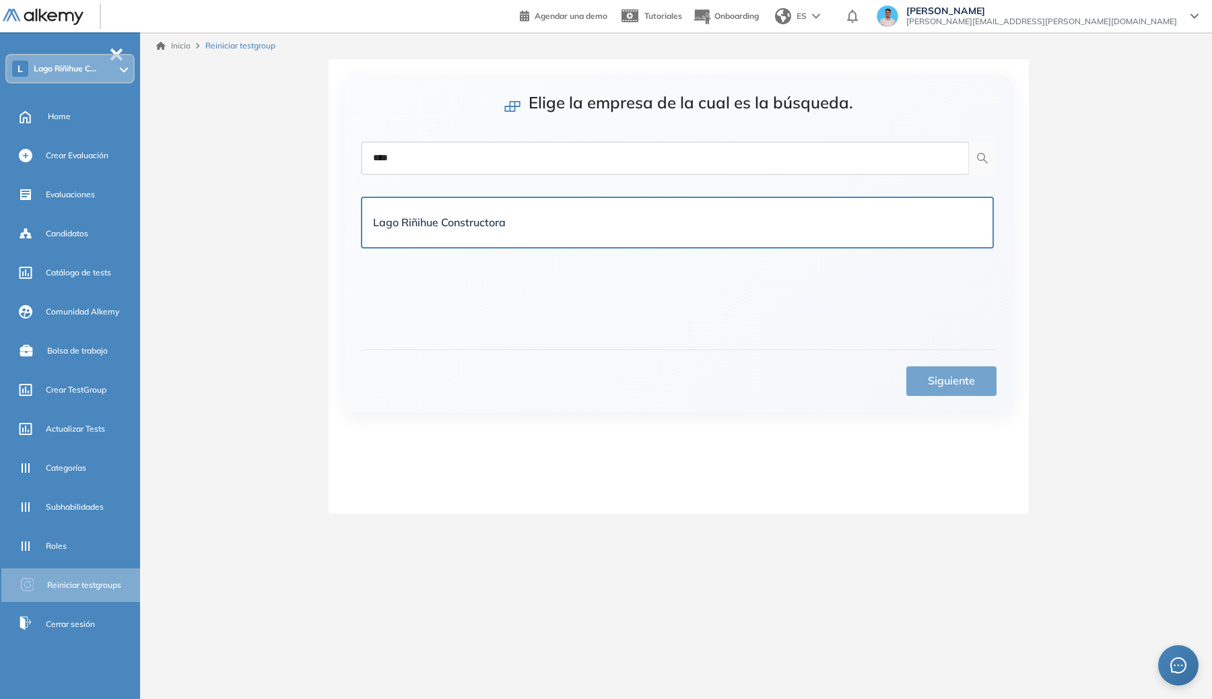
click at [621, 222] on div "Lago Riñihue Constructora" at bounding box center [677, 222] width 609 height 17
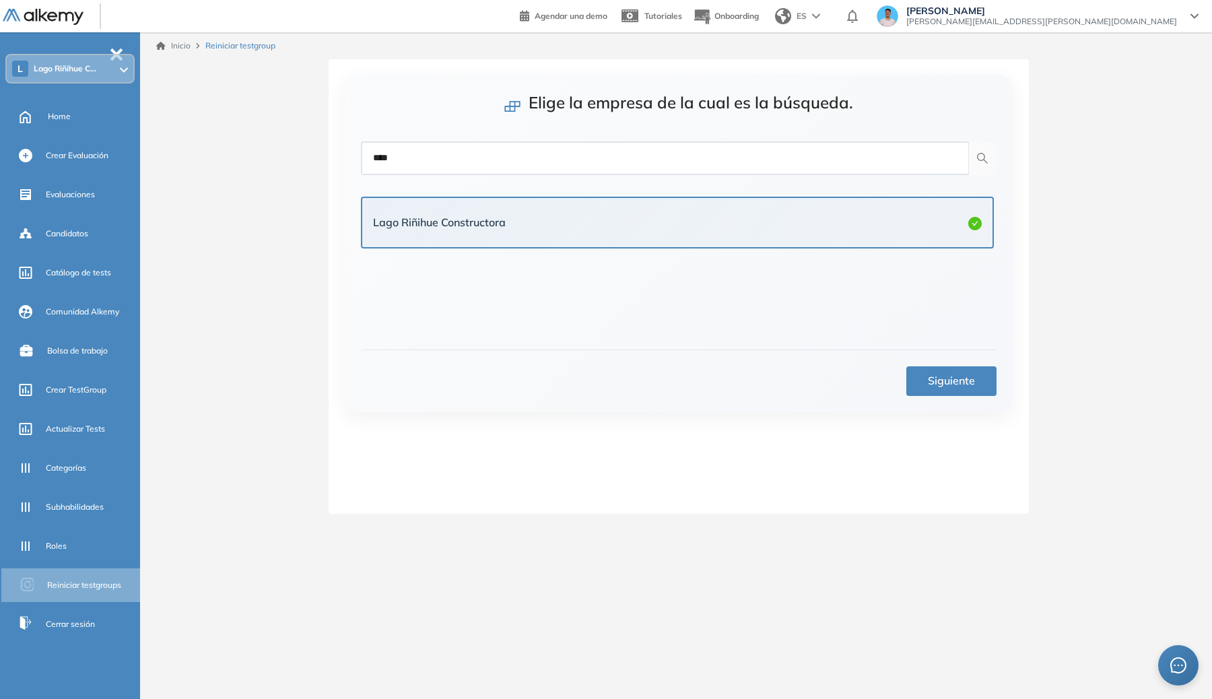
click at [922, 385] on button "Siguiente" at bounding box center [951, 381] width 90 height 30
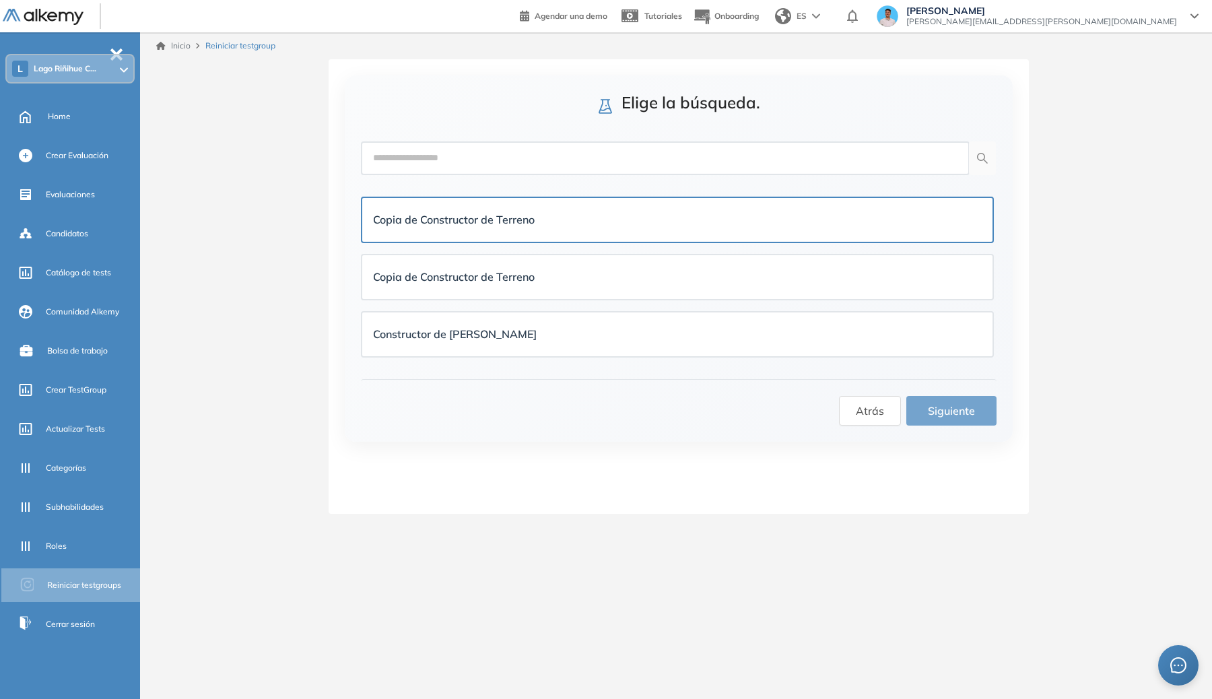
click at [521, 210] on div "Copia de Constructor de Terreno" at bounding box center [677, 220] width 609 height 22
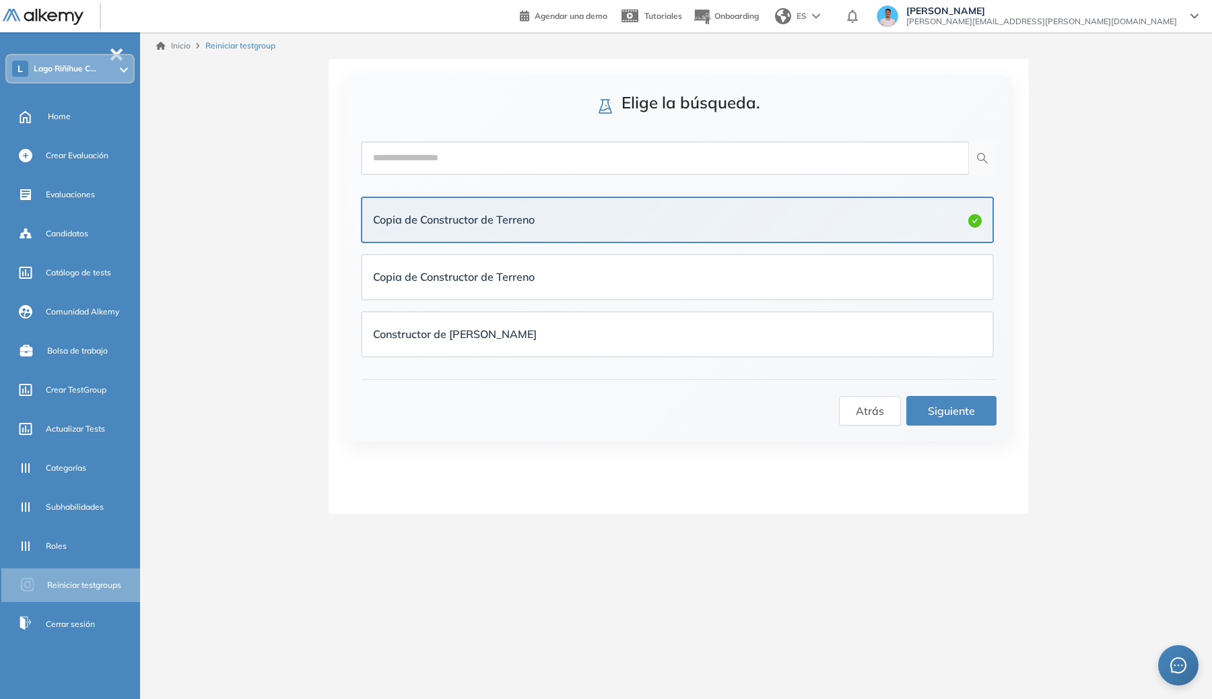
click at [956, 406] on span "Siguiente" at bounding box center [951, 411] width 47 height 17
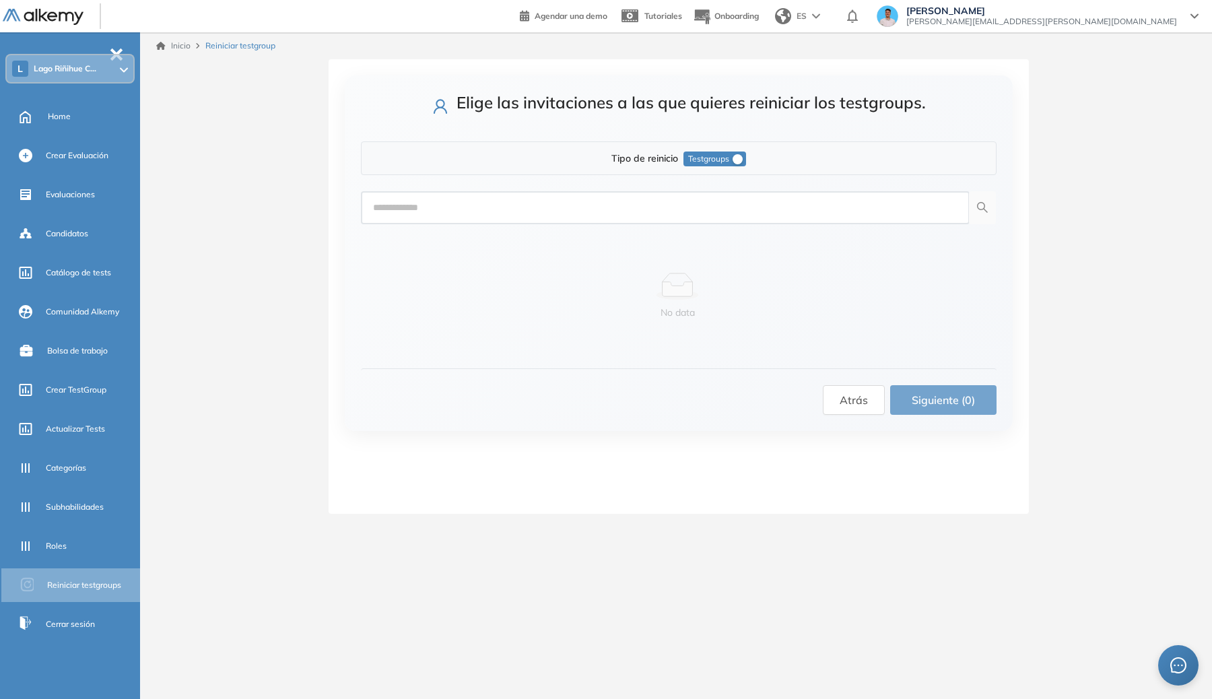
click at [729, 164] on button "Testgroups" at bounding box center [714, 159] width 63 height 15
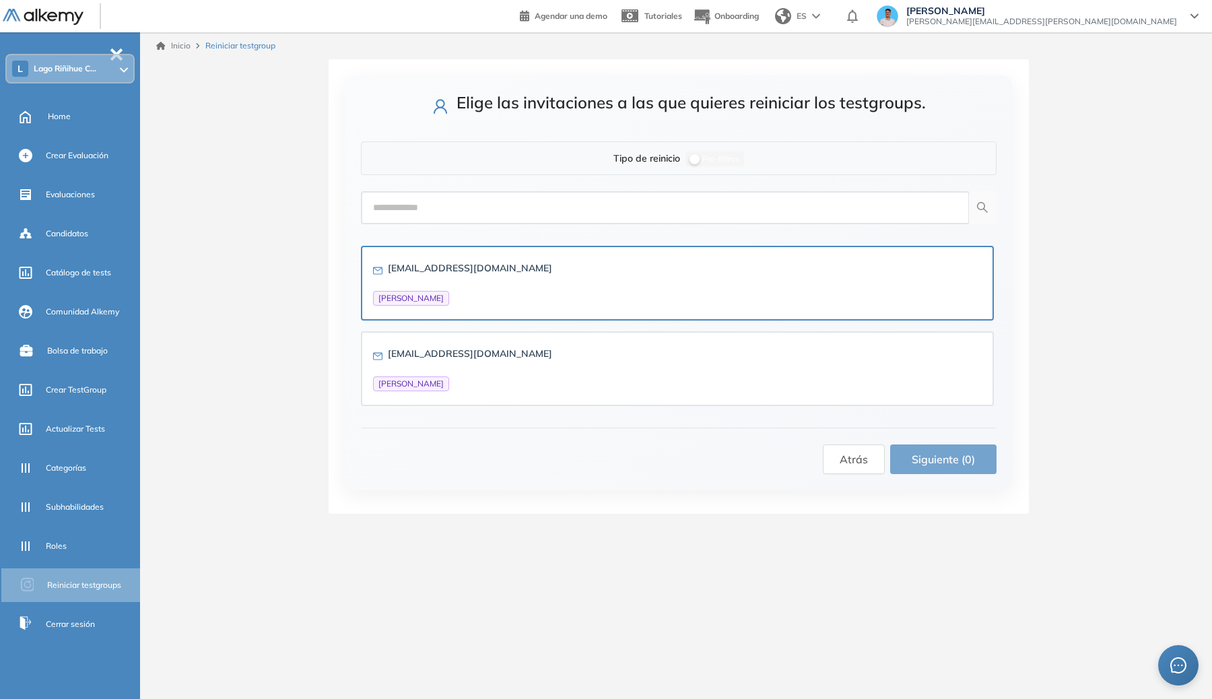
click at [525, 296] on div "[EMAIL_ADDRESS][DOMAIN_NAME] [PERSON_NAME]" at bounding box center [677, 283] width 609 height 45
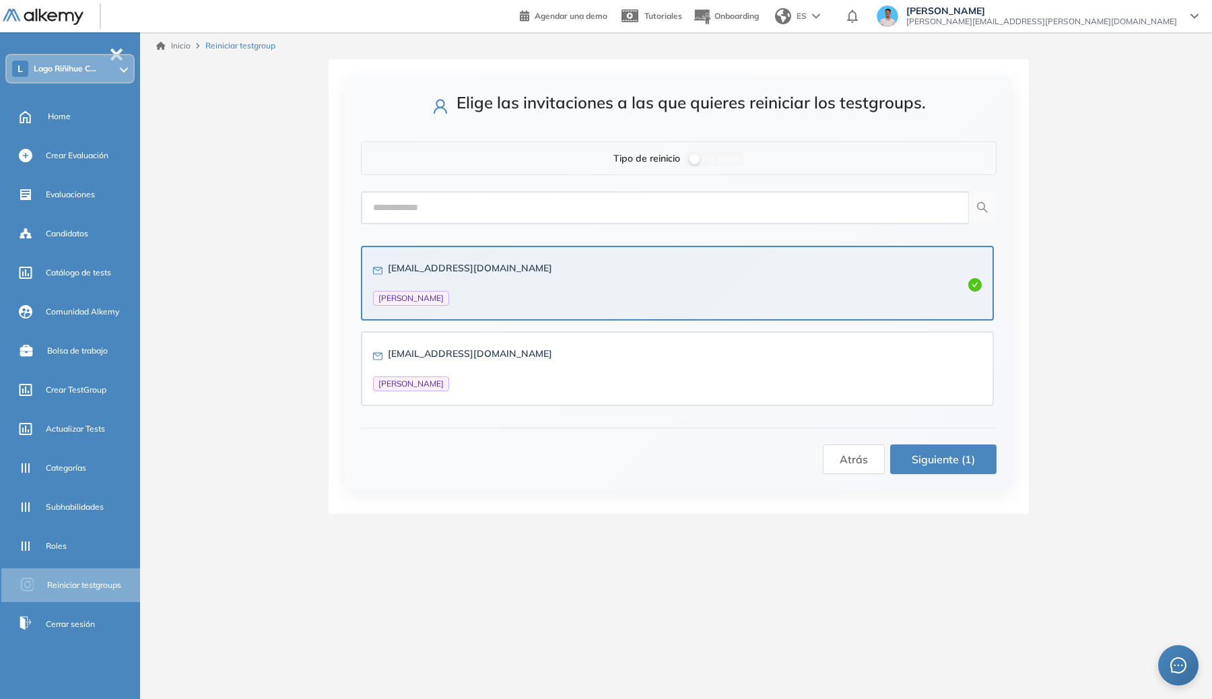
click at [916, 443] on div "Atrás Siguiente (1)" at bounding box center [679, 451] width 636 height 46
click at [919, 451] on span "Siguiente (1)" at bounding box center [943, 459] width 63 height 17
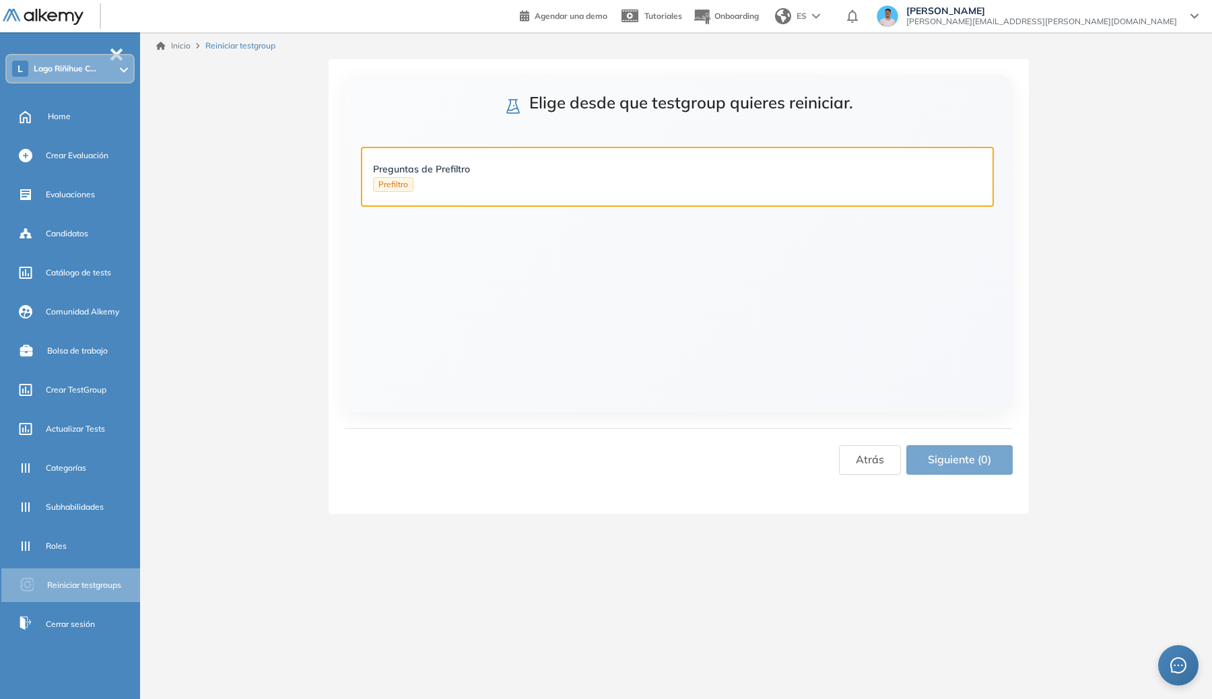
click at [679, 191] on div "Preguntas de Prefiltro Prefiltro" at bounding box center [677, 177] width 609 height 30
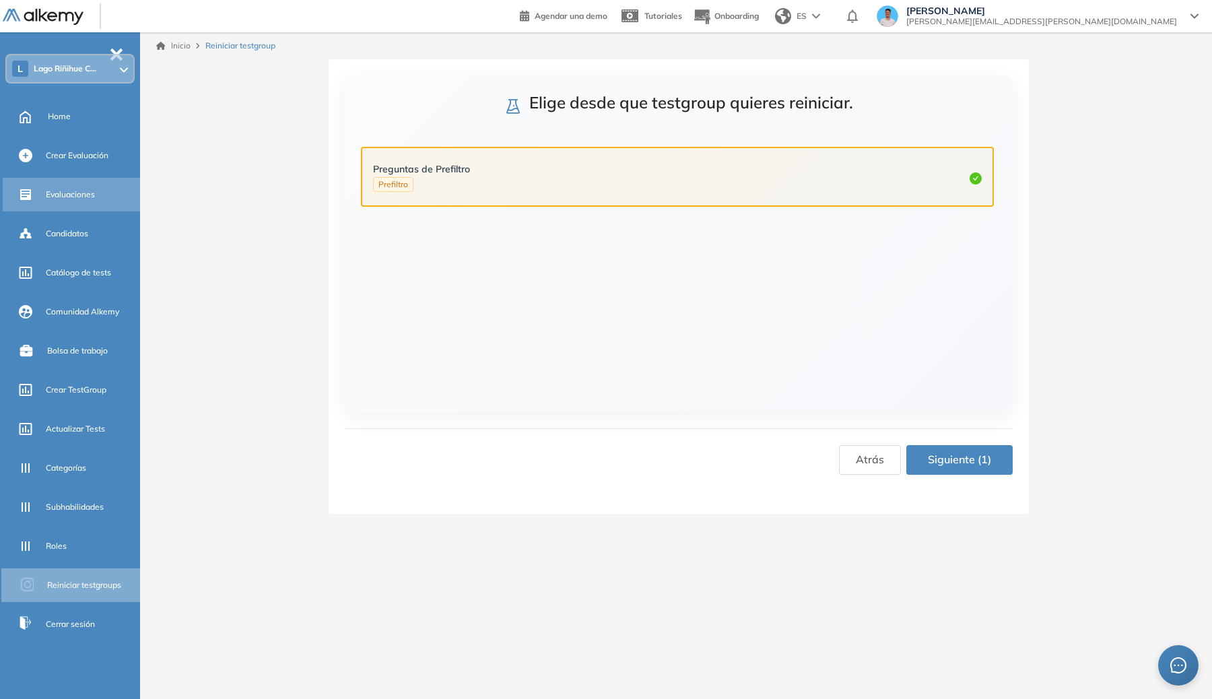
click at [75, 187] on div "Evaluaciones" at bounding box center [92, 194] width 92 height 23
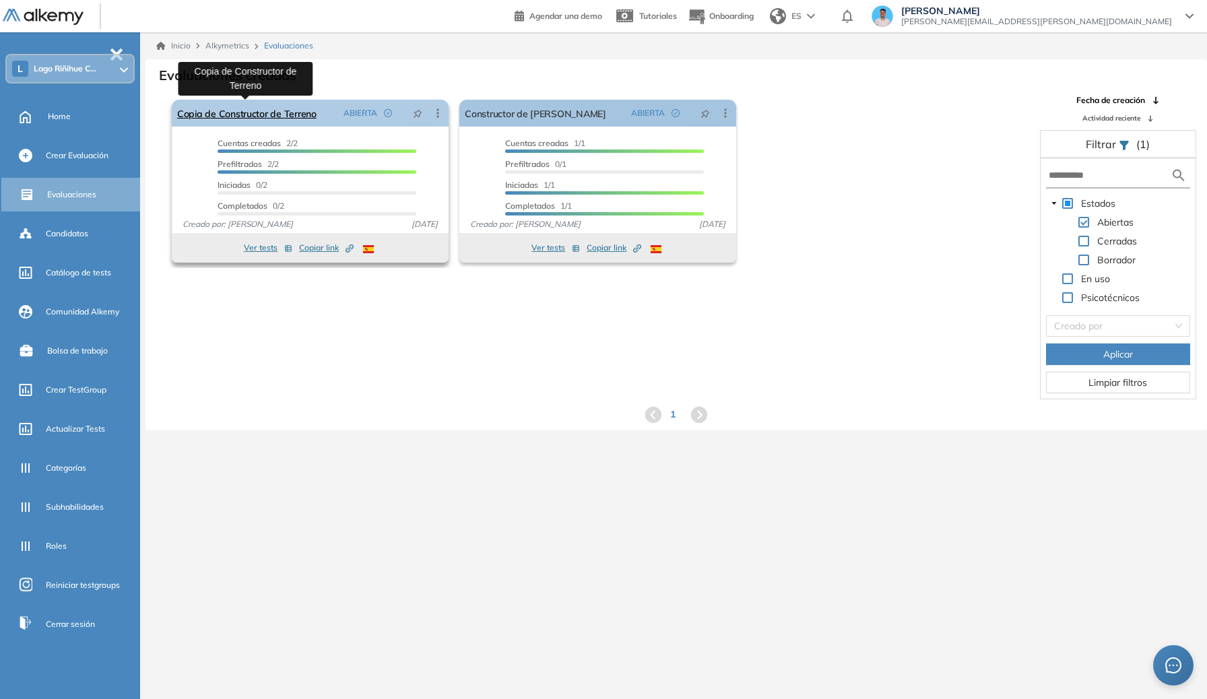
click at [260, 102] on link "Copia de Constructor de Terreno" at bounding box center [246, 113] width 139 height 27
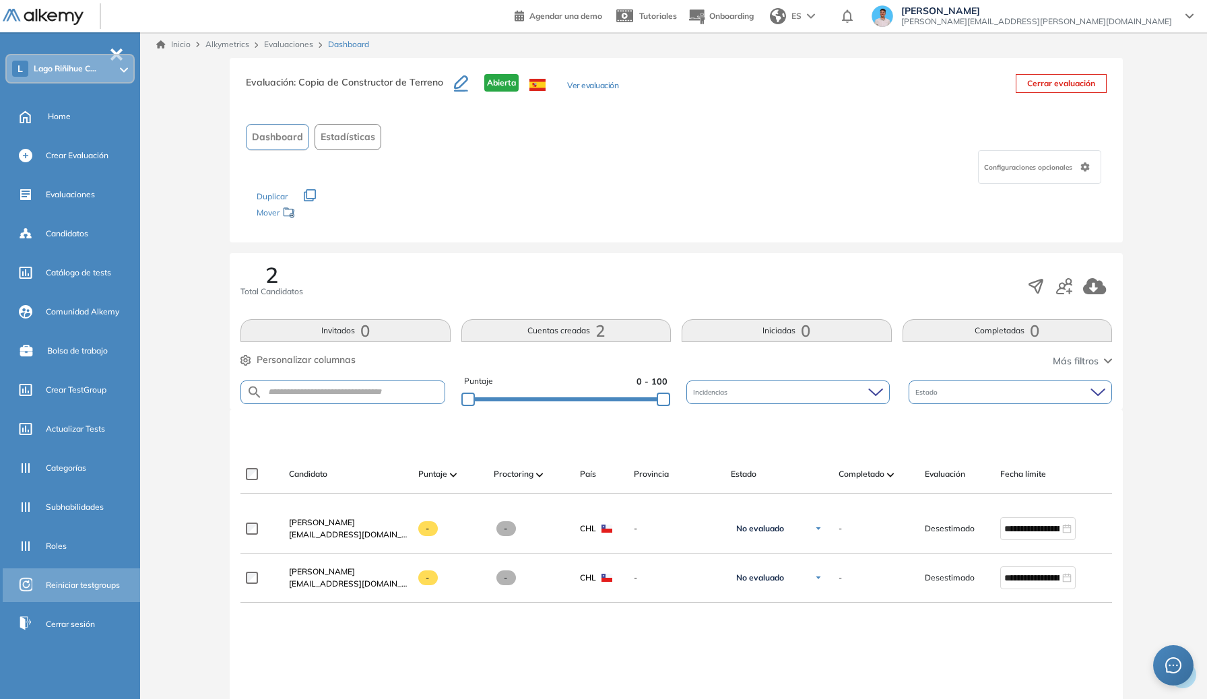
scroll to position [3, 0]
click at [86, 587] on span "Reiniciar testgroups" at bounding box center [83, 585] width 74 height 12
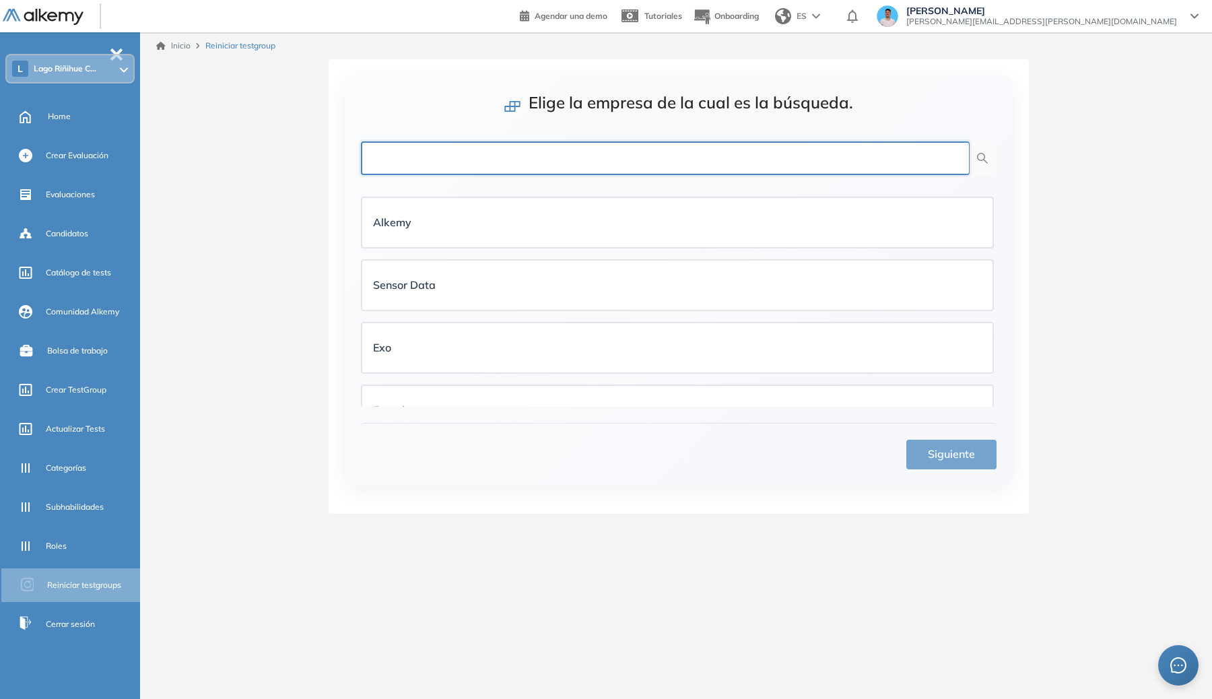
click at [617, 164] on input "text" at bounding box center [665, 158] width 609 height 34
type input "****"
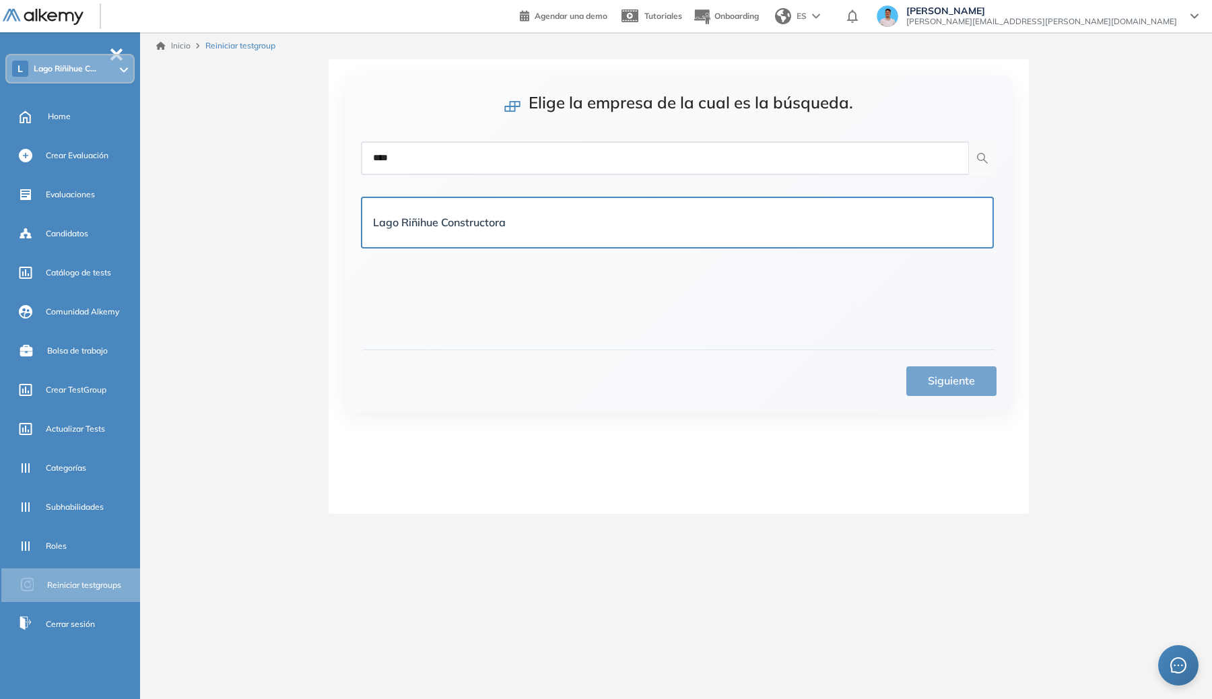
click at [679, 211] on div "Lago Riñihue Constructora" at bounding box center [677, 223] width 609 height 28
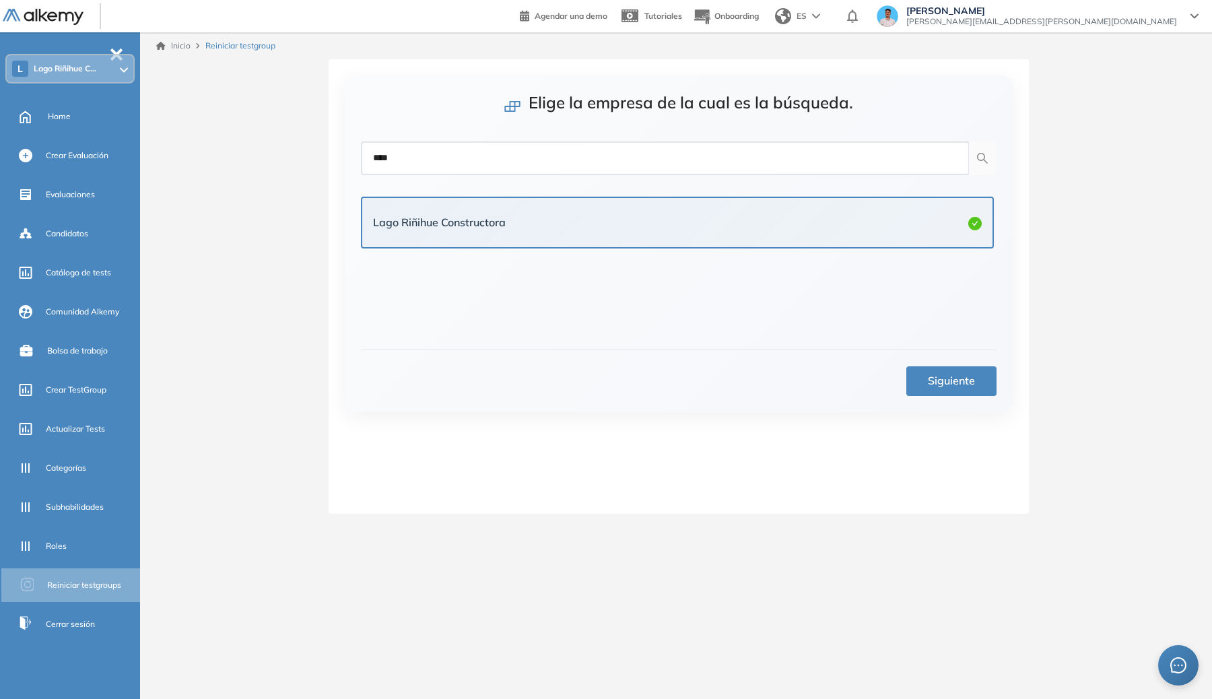
click at [966, 368] on button "Siguiente" at bounding box center [951, 381] width 90 height 30
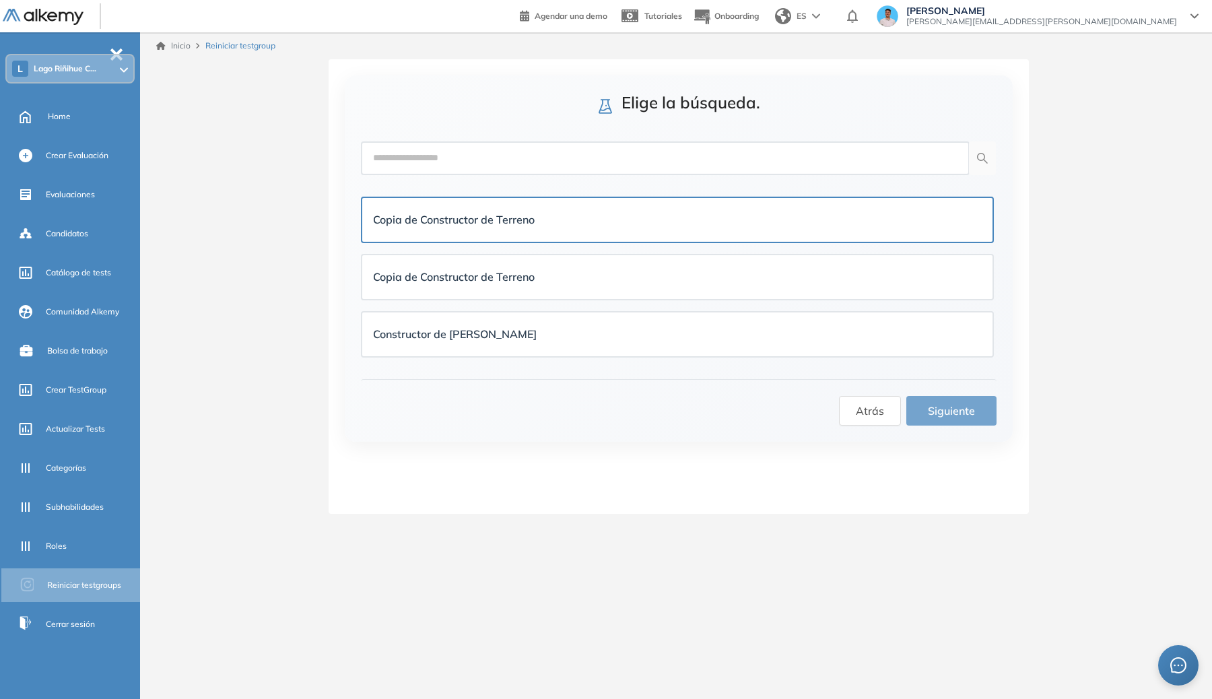
click at [733, 221] on div "Copia de Constructor de Terreno" at bounding box center [677, 219] width 609 height 17
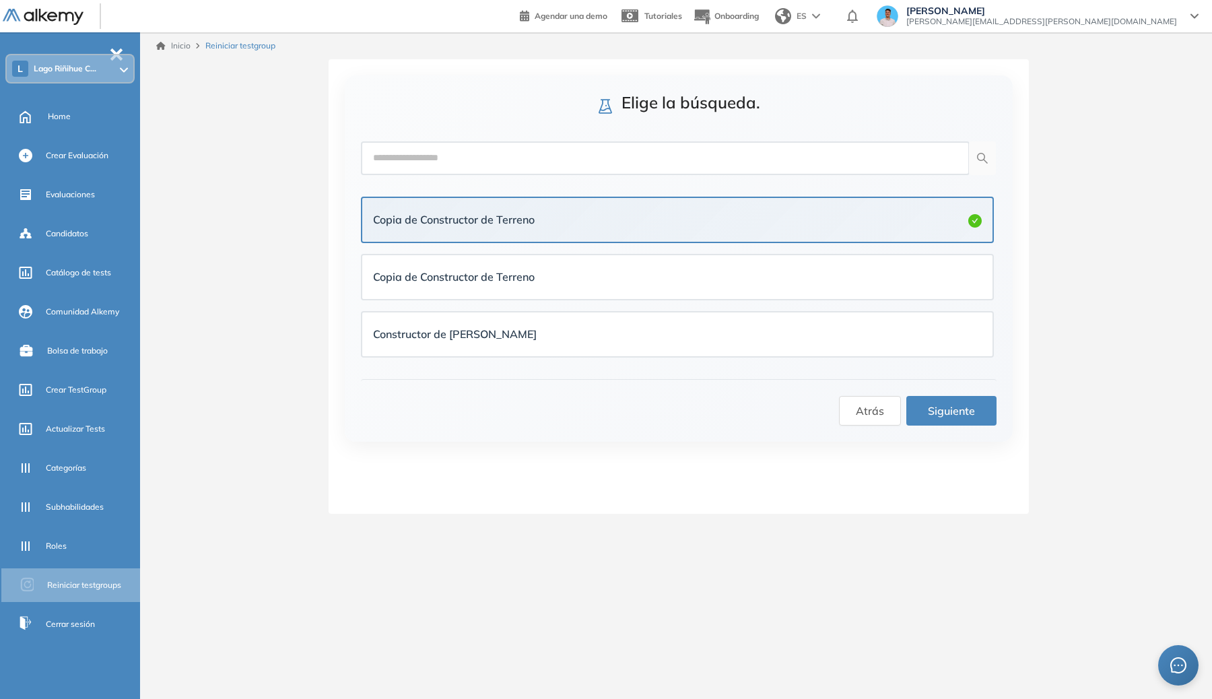
click at [934, 422] on button "Siguiente" at bounding box center [951, 411] width 90 height 30
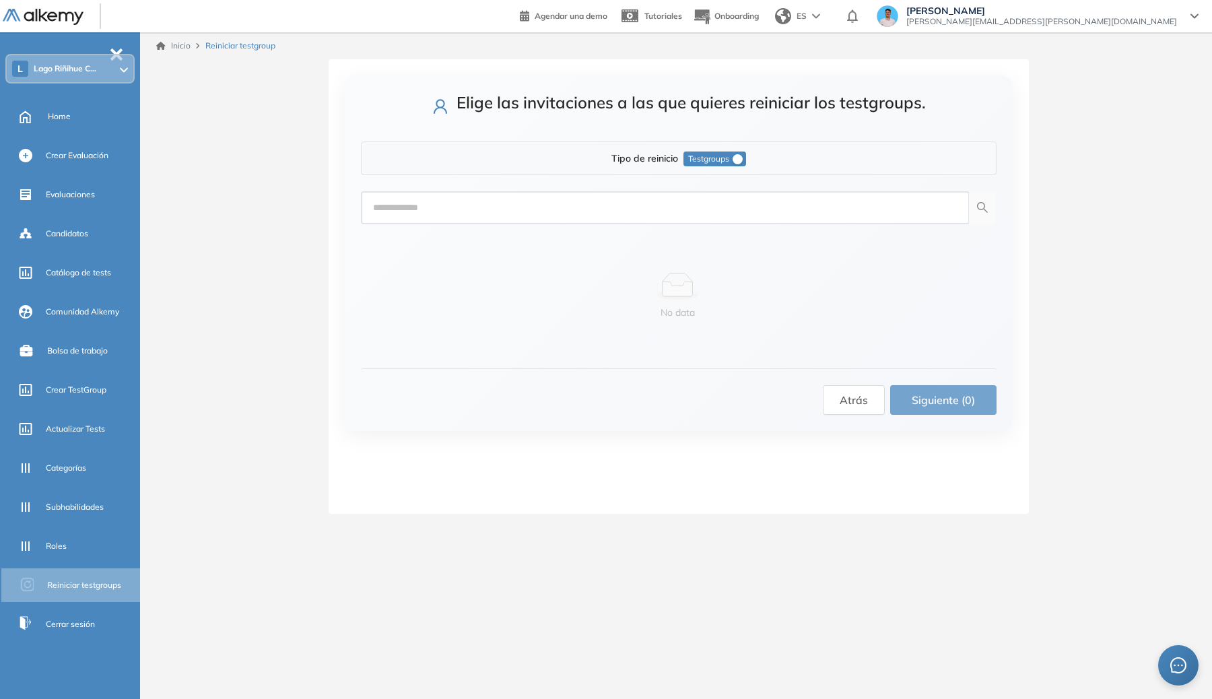
click at [727, 162] on span "Testgroups" at bounding box center [708, 159] width 41 height 15
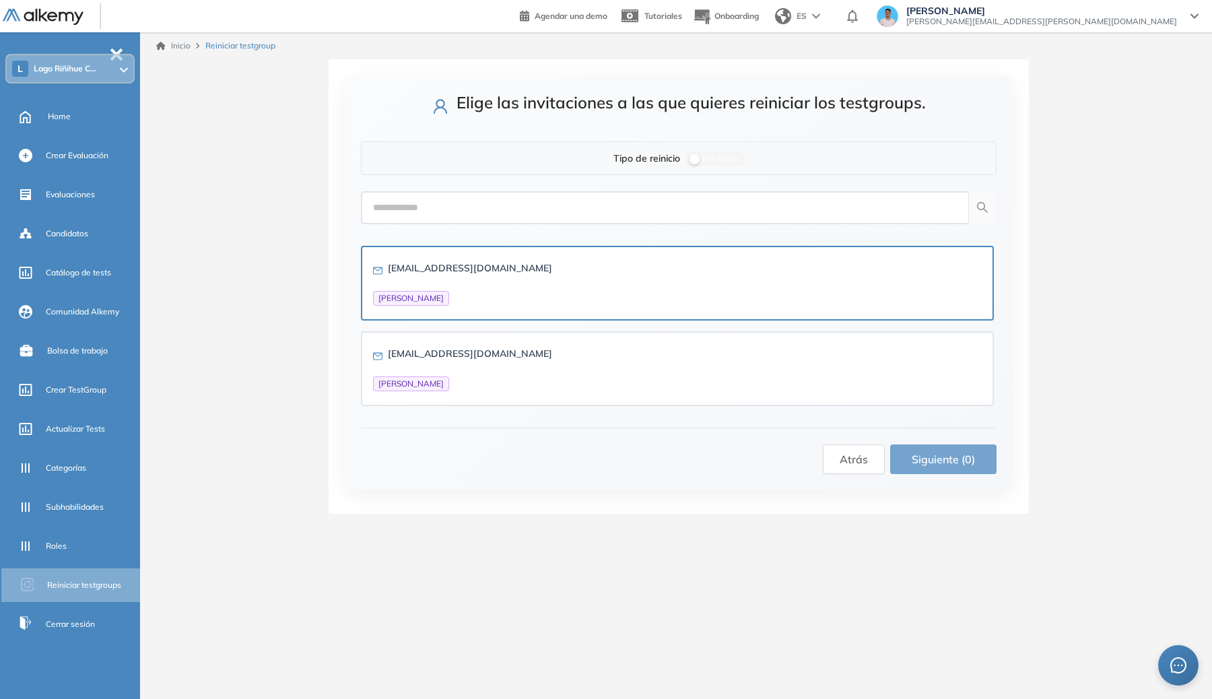
click at [644, 277] on div "[EMAIL_ADDRESS][DOMAIN_NAME] [PERSON_NAME]" at bounding box center [677, 283] width 609 height 45
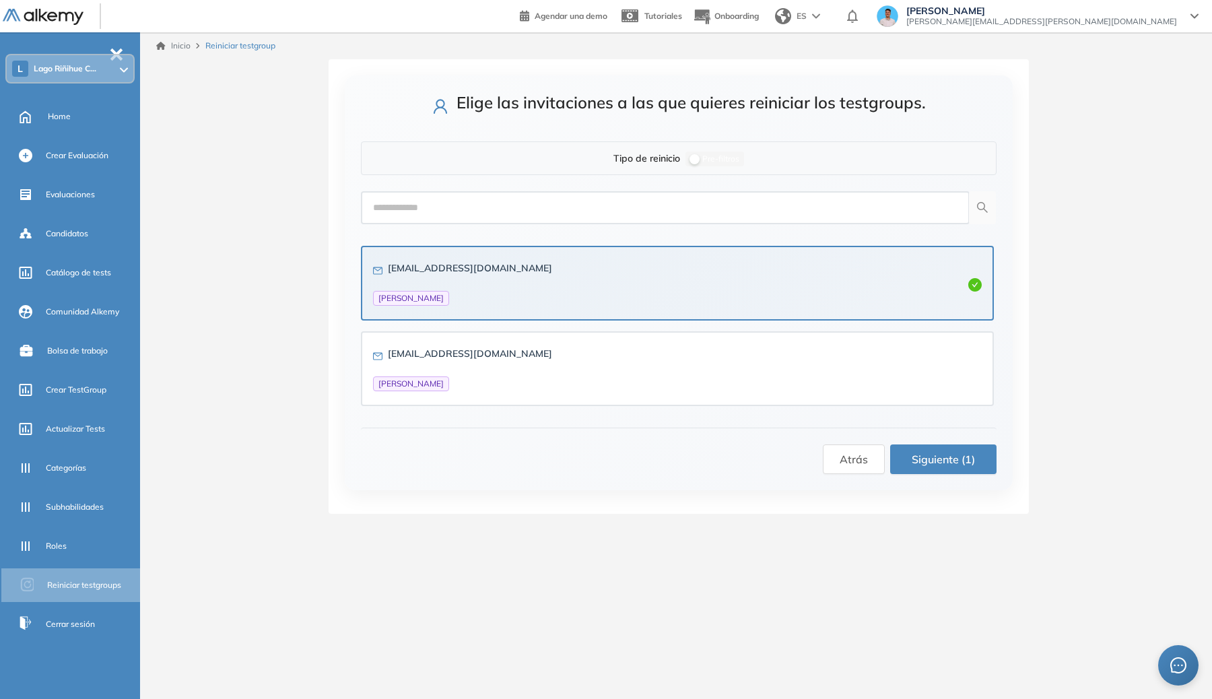
click at [628, 330] on li "[EMAIL_ADDRESS][DOMAIN_NAME] [PERSON_NAME]" at bounding box center [677, 369] width 633 height 86
click at [630, 343] on div "[EMAIL_ADDRESS][DOMAIN_NAME] [PERSON_NAME]" at bounding box center [677, 368] width 609 height 51
drag, startPoint x: 783, startPoint y: 360, endPoint x: 789, endPoint y: 382, distance: 22.2
click at [783, 360] on div "[EMAIL_ADDRESS][DOMAIN_NAME] [PERSON_NAME]" at bounding box center [677, 368] width 609 height 45
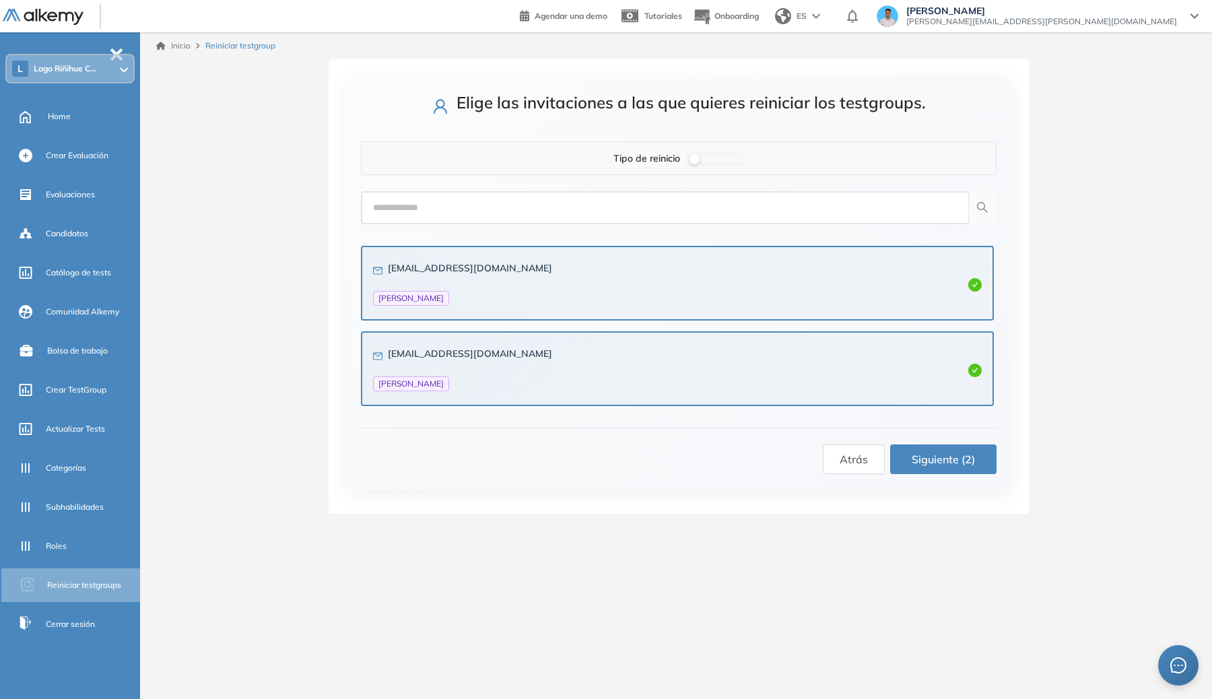
click at [931, 464] on span "Siguiente (2)" at bounding box center [943, 459] width 63 height 17
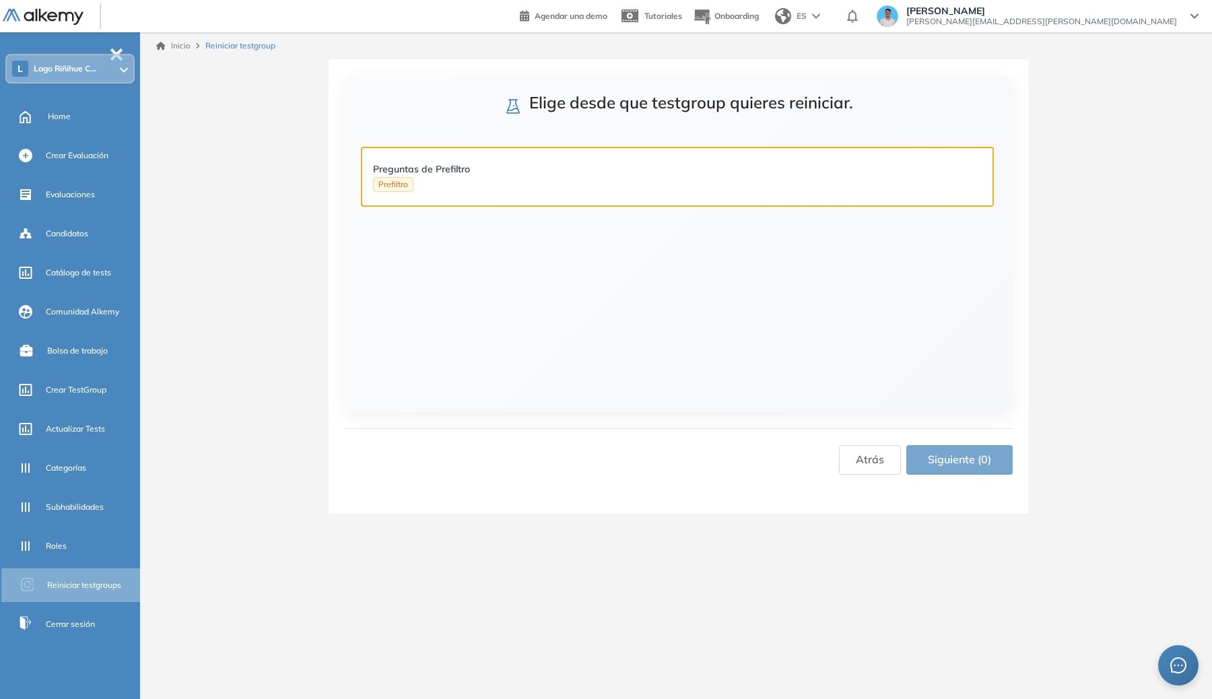
click at [731, 173] on div "Preguntas de Prefiltro Prefiltro" at bounding box center [677, 177] width 609 height 30
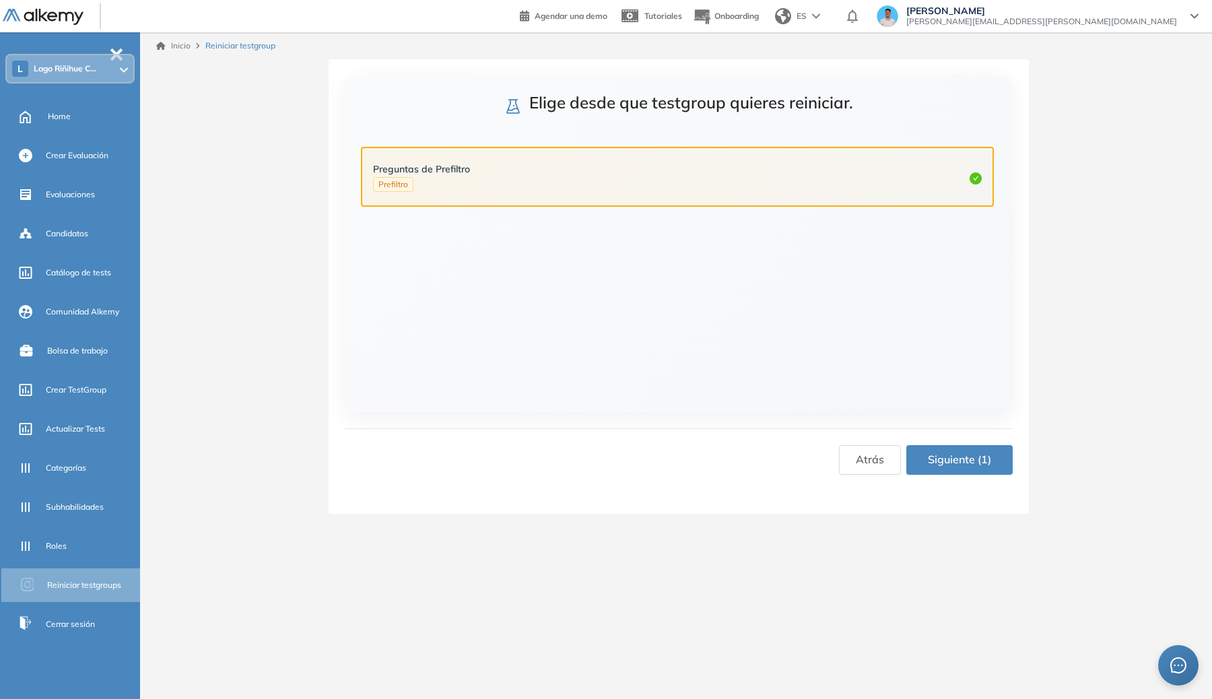
click at [952, 465] on span "Siguiente (1)" at bounding box center [959, 459] width 63 height 17
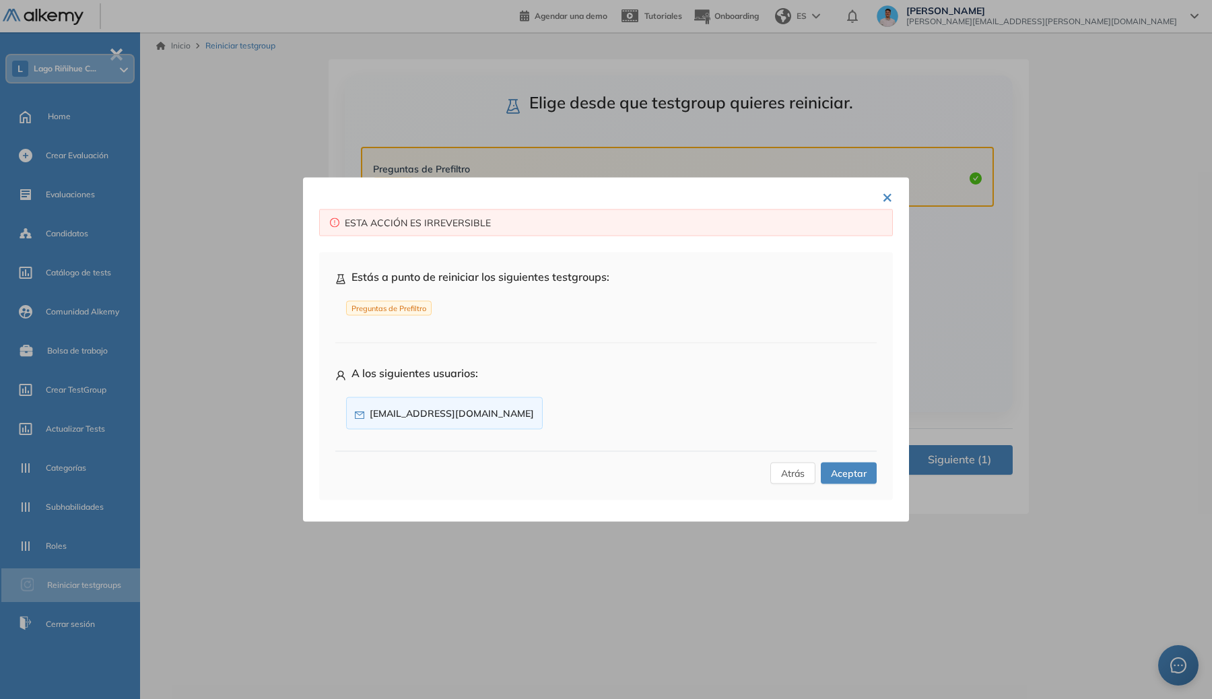
click at [848, 475] on span "Aceptar" at bounding box center [849, 473] width 36 height 15
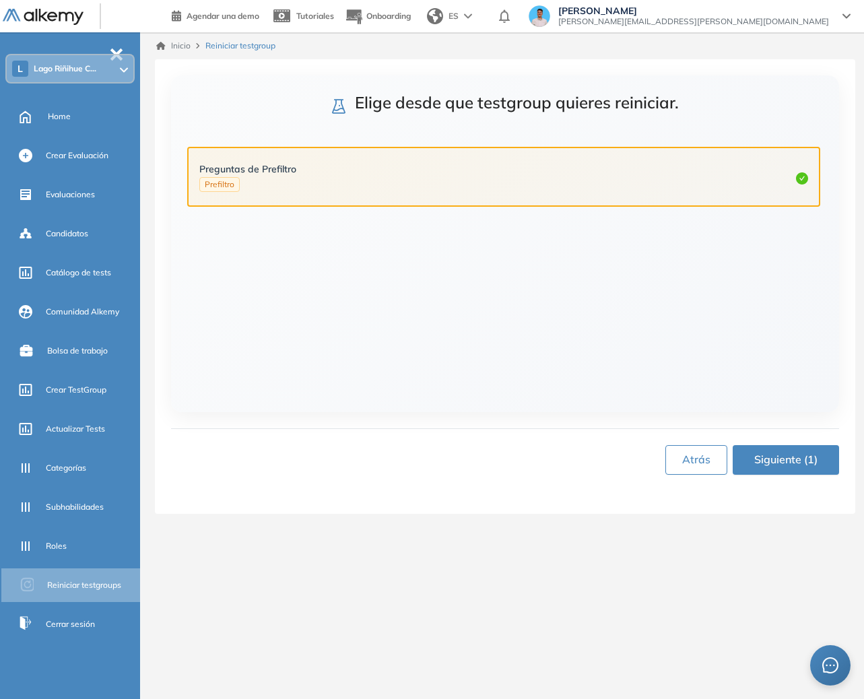
click at [695, 458] on span "Atrás" at bounding box center [696, 459] width 28 height 17
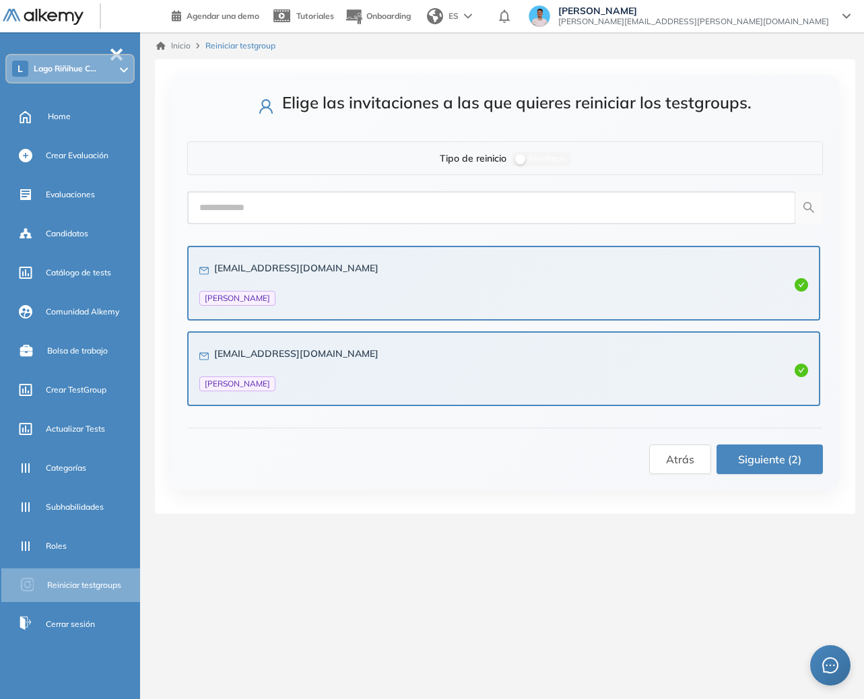
click at [706, 290] on div "[EMAIL_ADDRESS][DOMAIN_NAME] [PERSON_NAME]" at bounding box center [503, 283] width 609 height 45
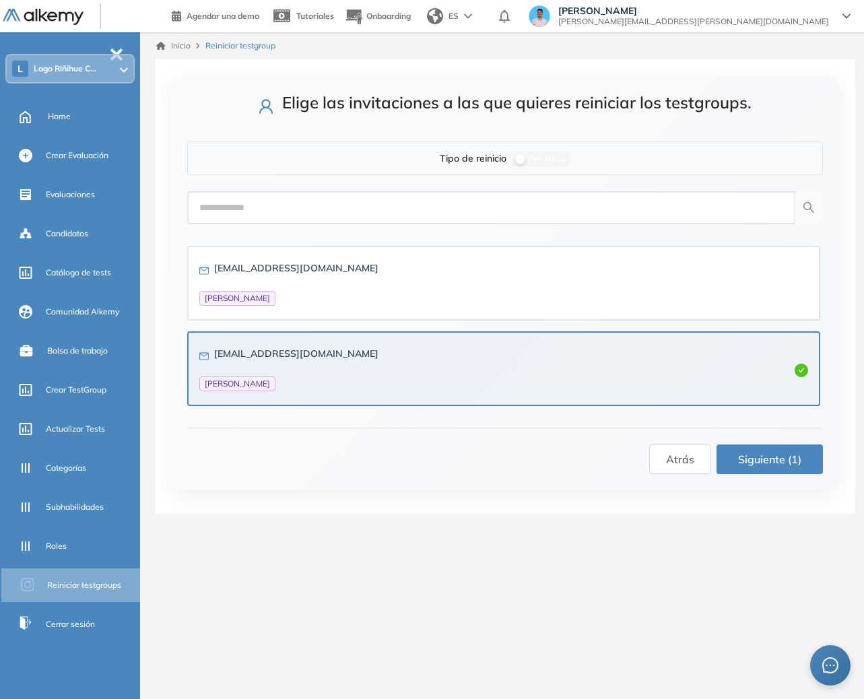
drag, startPoint x: 706, startPoint y: 368, endPoint x: 703, endPoint y: 358, distance: 10.5
click at [706, 368] on div "[EMAIL_ADDRESS][DOMAIN_NAME] [PERSON_NAME]" at bounding box center [503, 368] width 609 height 45
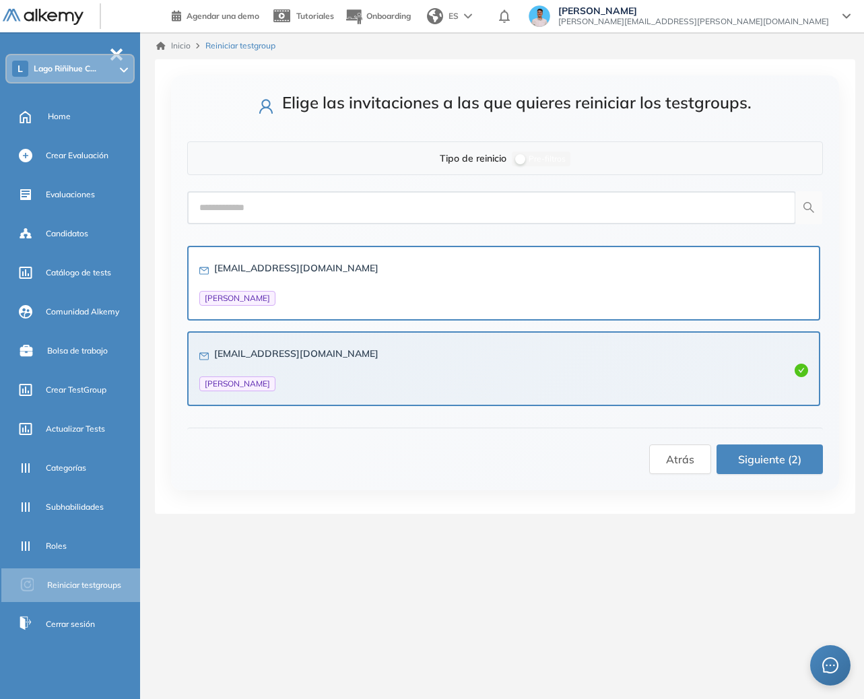
click at [685, 261] on div "[EMAIL_ADDRESS][DOMAIN_NAME] [PERSON_NAME]" at bounding box center [503, 283] width 609 height 45
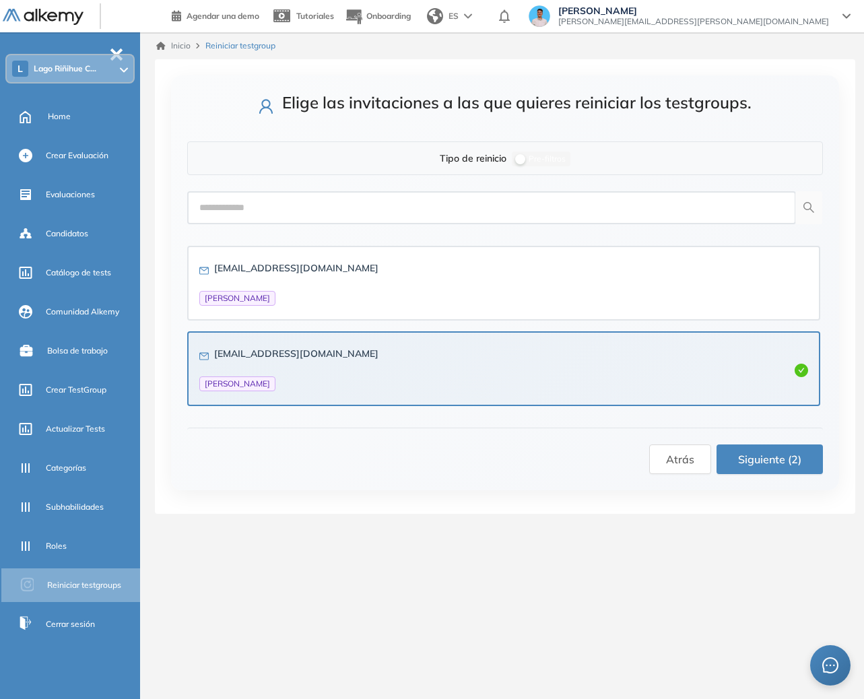
click at [735, 356] on div "[EMAIL_ADDRESS][DOMAIN_NAME] [PERSON_NAME]" at bounding box center [503, 368] width 609 height 45
click at [681, 379] on div "[EMAIL_ADDRESS][DOMAIN_NAME] [PERSON_NAME]" at bounding box center [503, 368] width 609 height 45
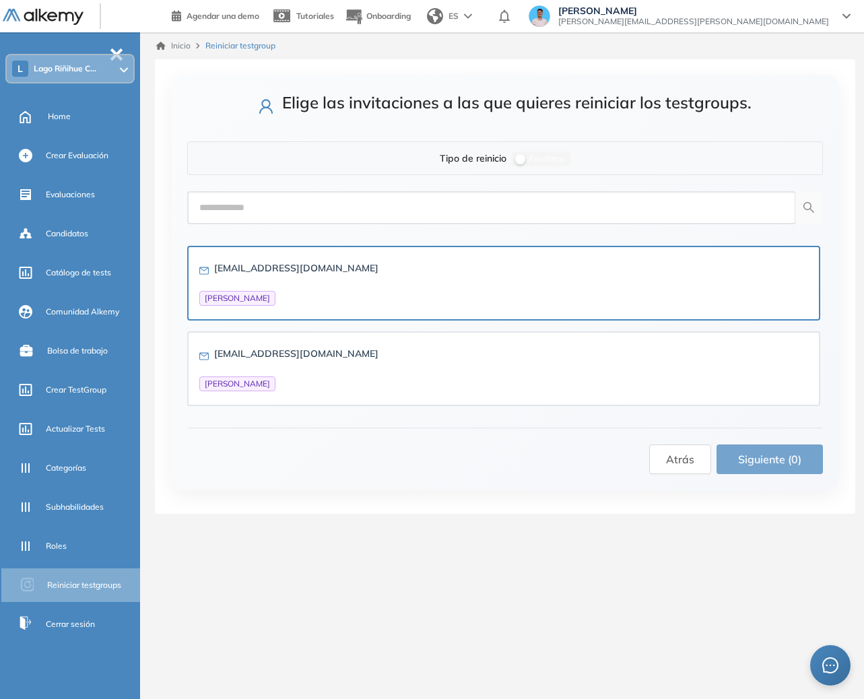
click at [655, 283] on div "[EMAIL_ADDRESS][DOMAIN_NAME] [PERSON_NAME]" at bounding box center [503, 283] width 609 height 45
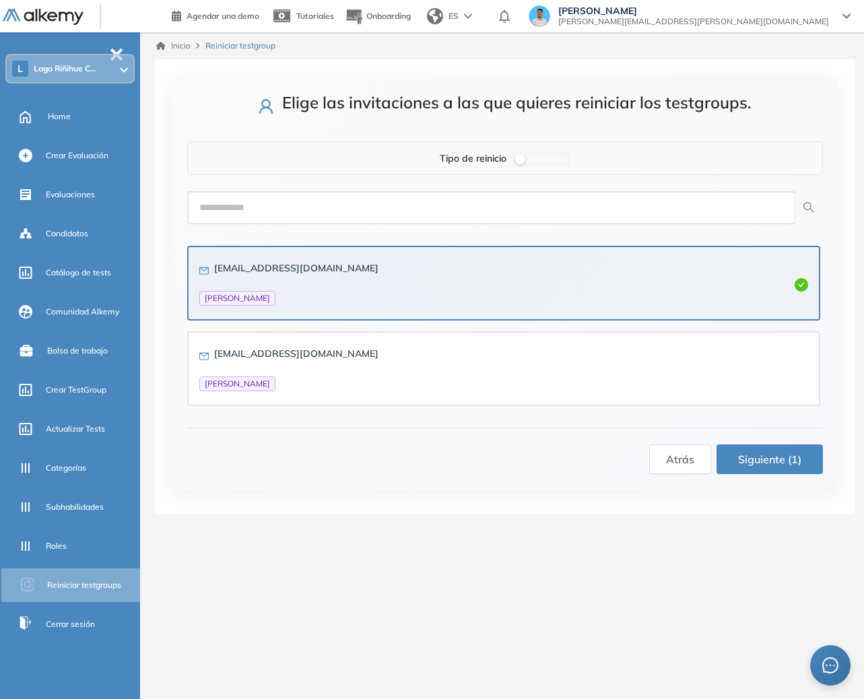
click at [743, 462] on span "Siguiente (1)" at bounding box center [769, 459] width 63 height 17
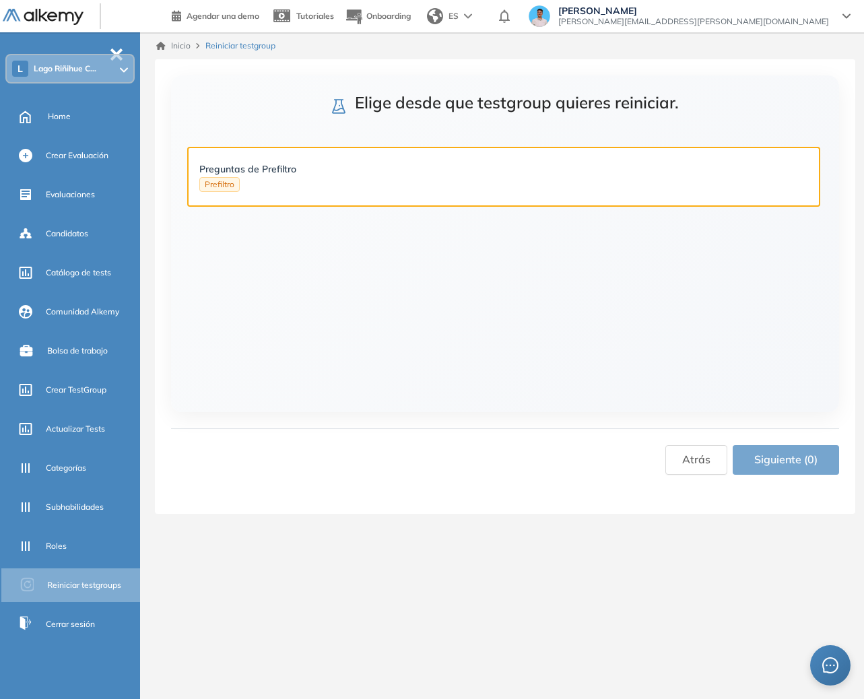
click at [745, 173] on div "Preguntas de Prefiltro Prefiltro" at bounding box center [503, 177] width 609 height 30
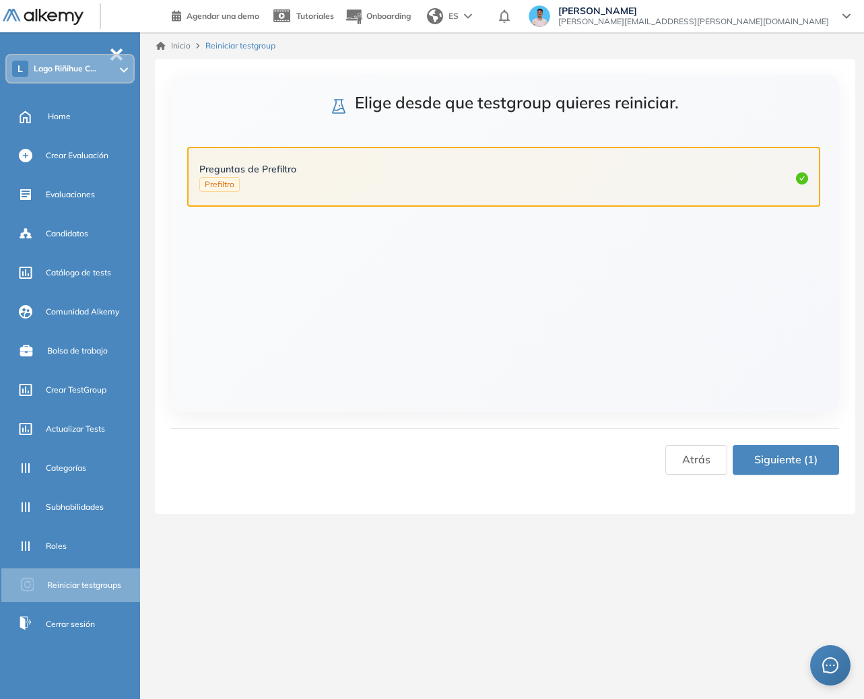
click at [800, 461] on span "Siguiente (1)" at bounding box center [785, 459] width 63 height 17
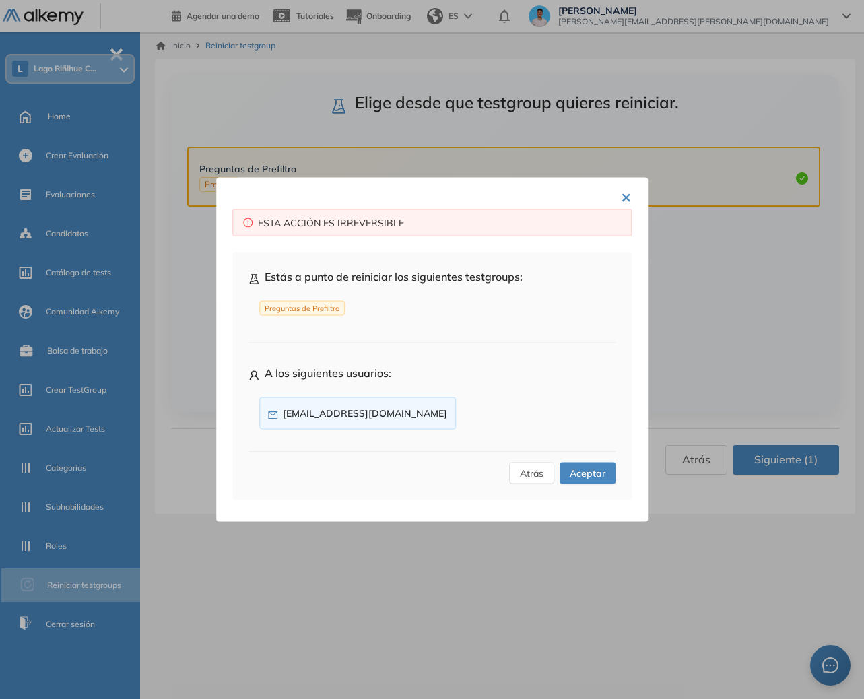
click at [597, 463] on button "Aceptar" at bounding box center [588, 474] width 56 height 22
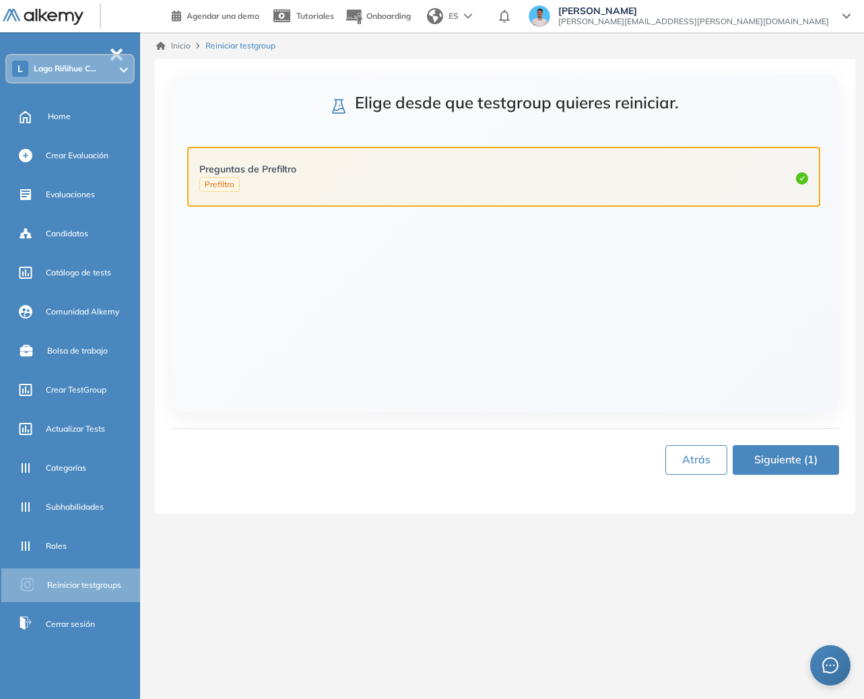
click at [711, 457] on button "Atrás" at bounding box center [696, 460] width 62 height 30
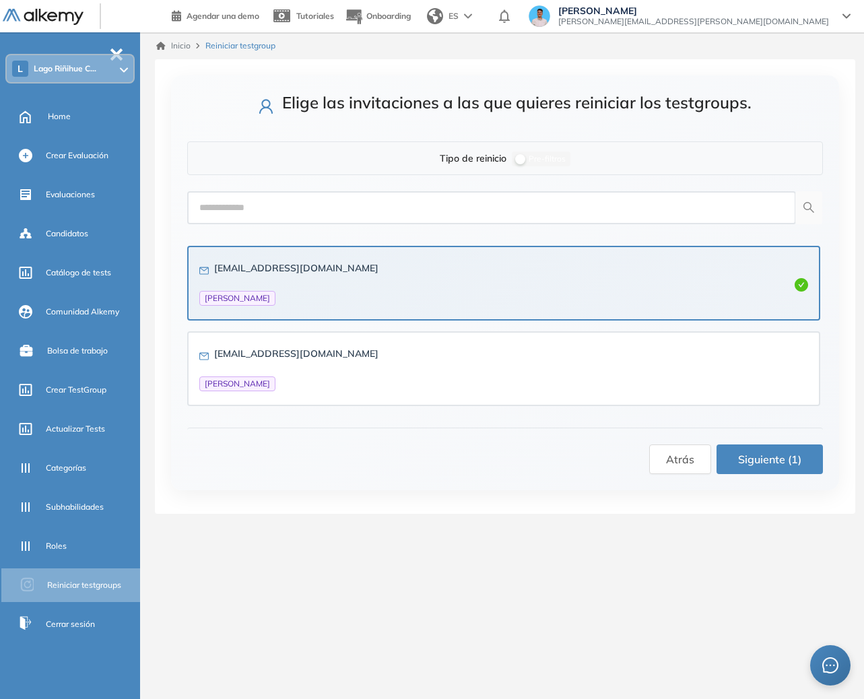
click at [748, 454] on span "Siguiente (1)" at bounding box center [769, 459] width 63 height 17
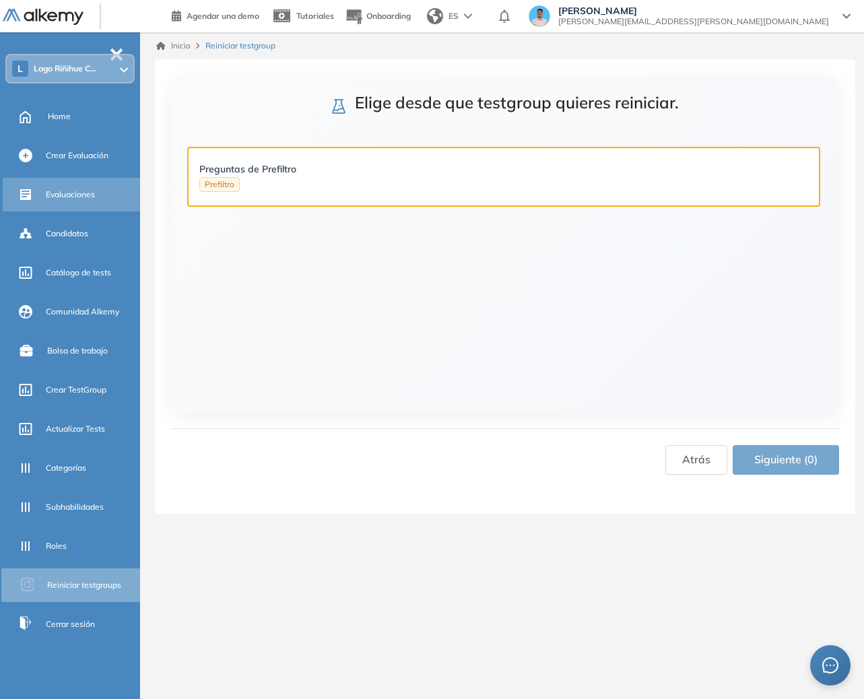
click at [69, 194] on span "Evaluaciones" at bounding box center [70, 195] width 49 height 12
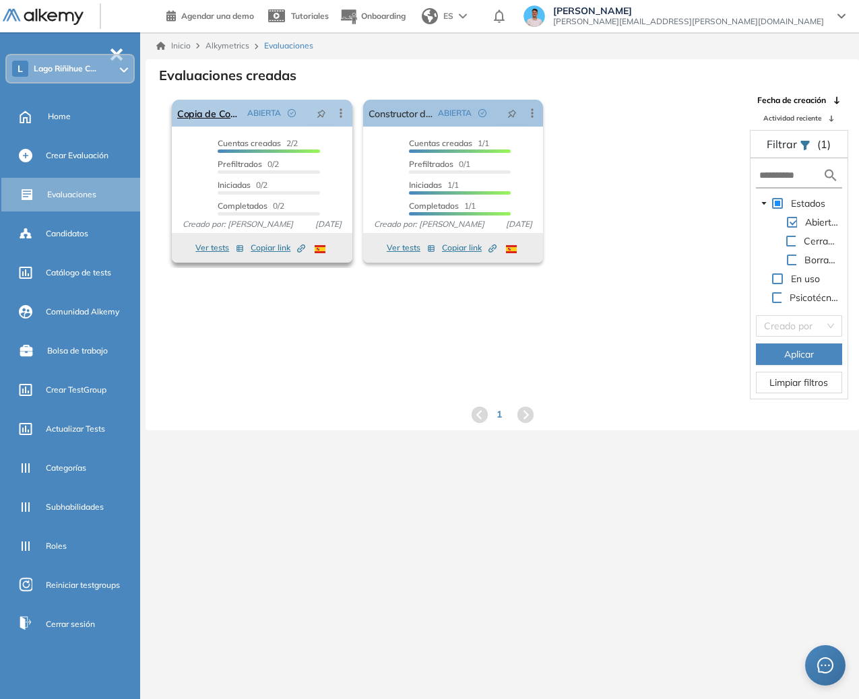
click at [203, 117] on link "Copia de Constructor de Terreno" at bounding box center [209, 113] width 65 height 27
